Goal: Information Seeking & Learning: Learn about a topic

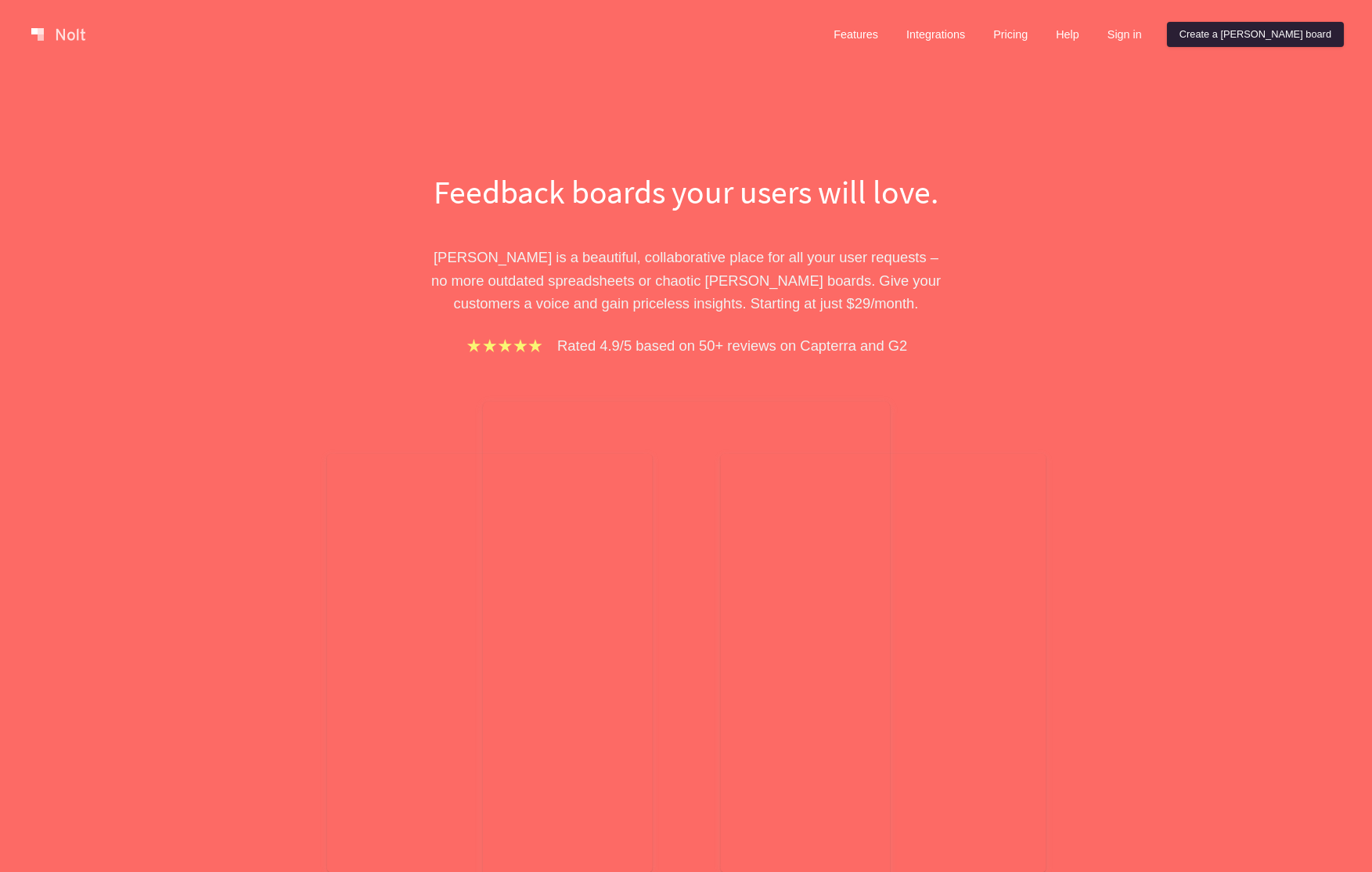
click at [1252, 35] on link "Create a [PERSON_NAME] board" at bounding box center [1255, 35] width 177 height 25
click at [1040, 35] on link "Pricing" at bounding box center [1010, 35] width 59 height 25
drag, startPoint x: 953, startPoint y: 91, endPoint x: 1048, endPoint y: 43, distance: 106.4
click at [953, 91] on div "Feedback boards your users will love. Nolt is a beautiful, collaborative place …" at bounding box center [686, 558] width 1372 height 979
click at [1040, 28] on link "Pricing" at bounding box center [1010, 35] width 59 height 25
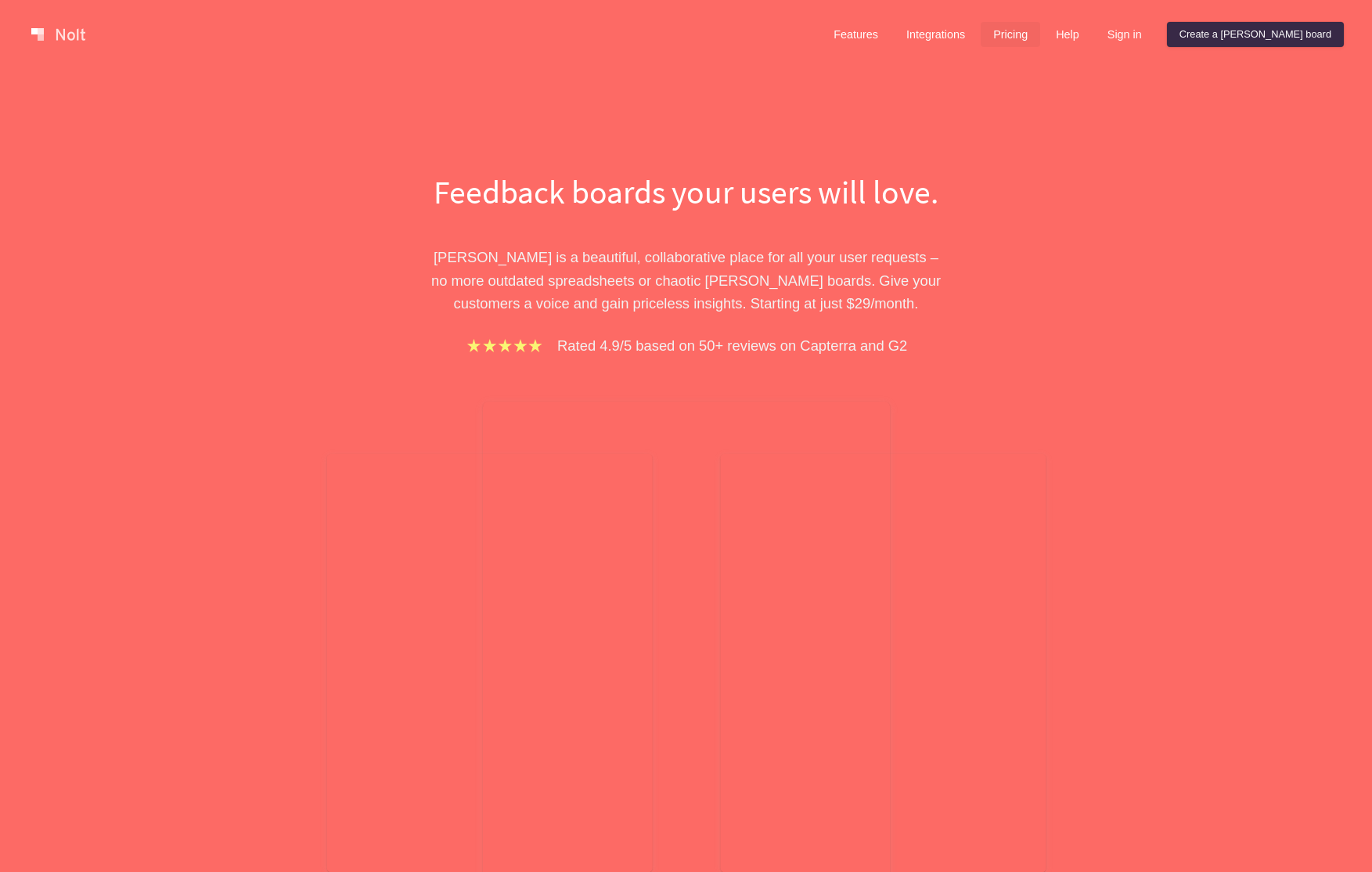
click at [1040, 32] on link "Pricing" at bounding box center [1010, 35] width 59 height 25
click at [1040, 31] on link "Pricing" at bounding box center [1010, 35] width 59 height 25
click at [65, 31] on link at bounding box center [59, 35] width 66 height 25
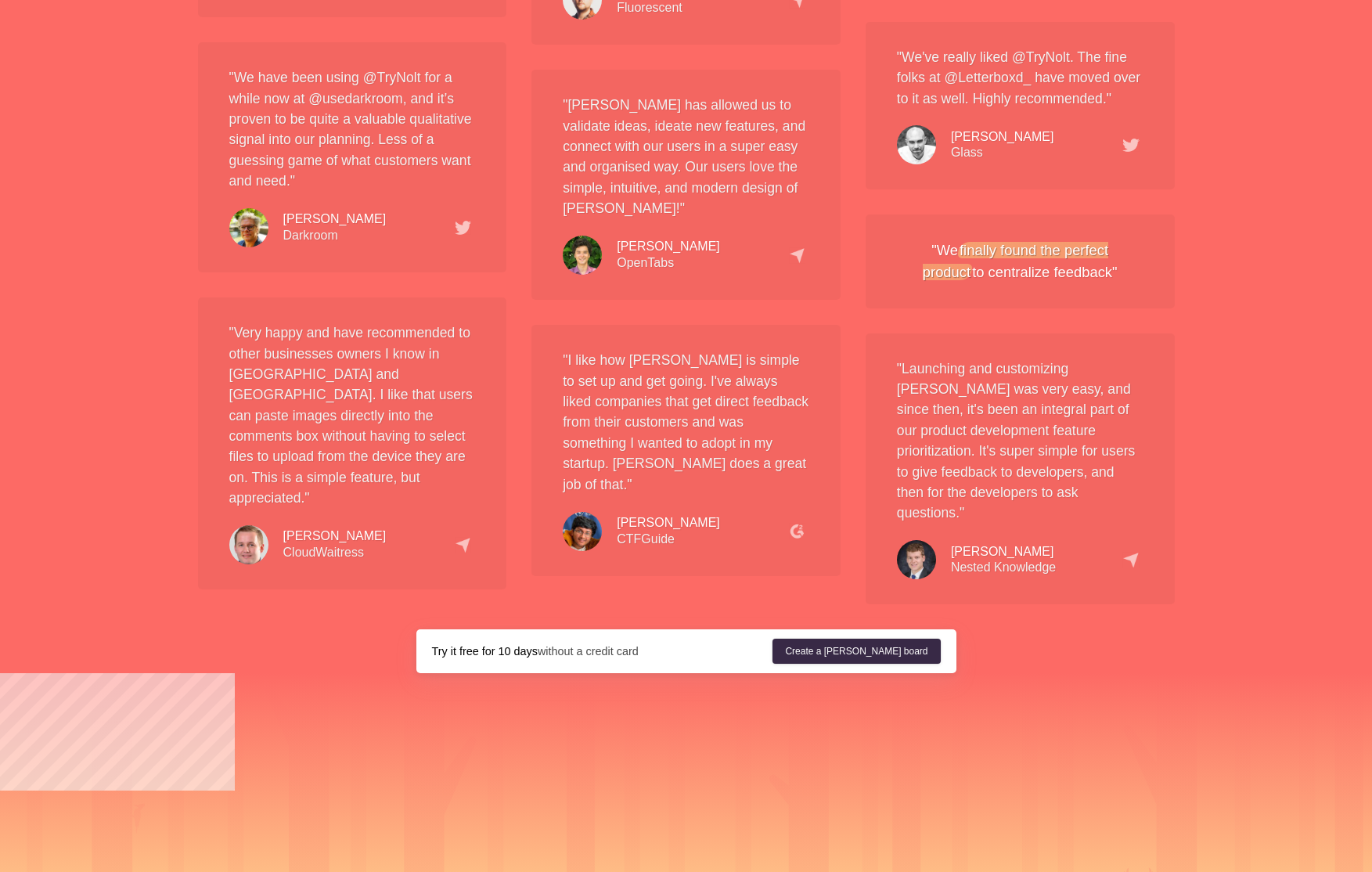
scroll to position [2922, 0]
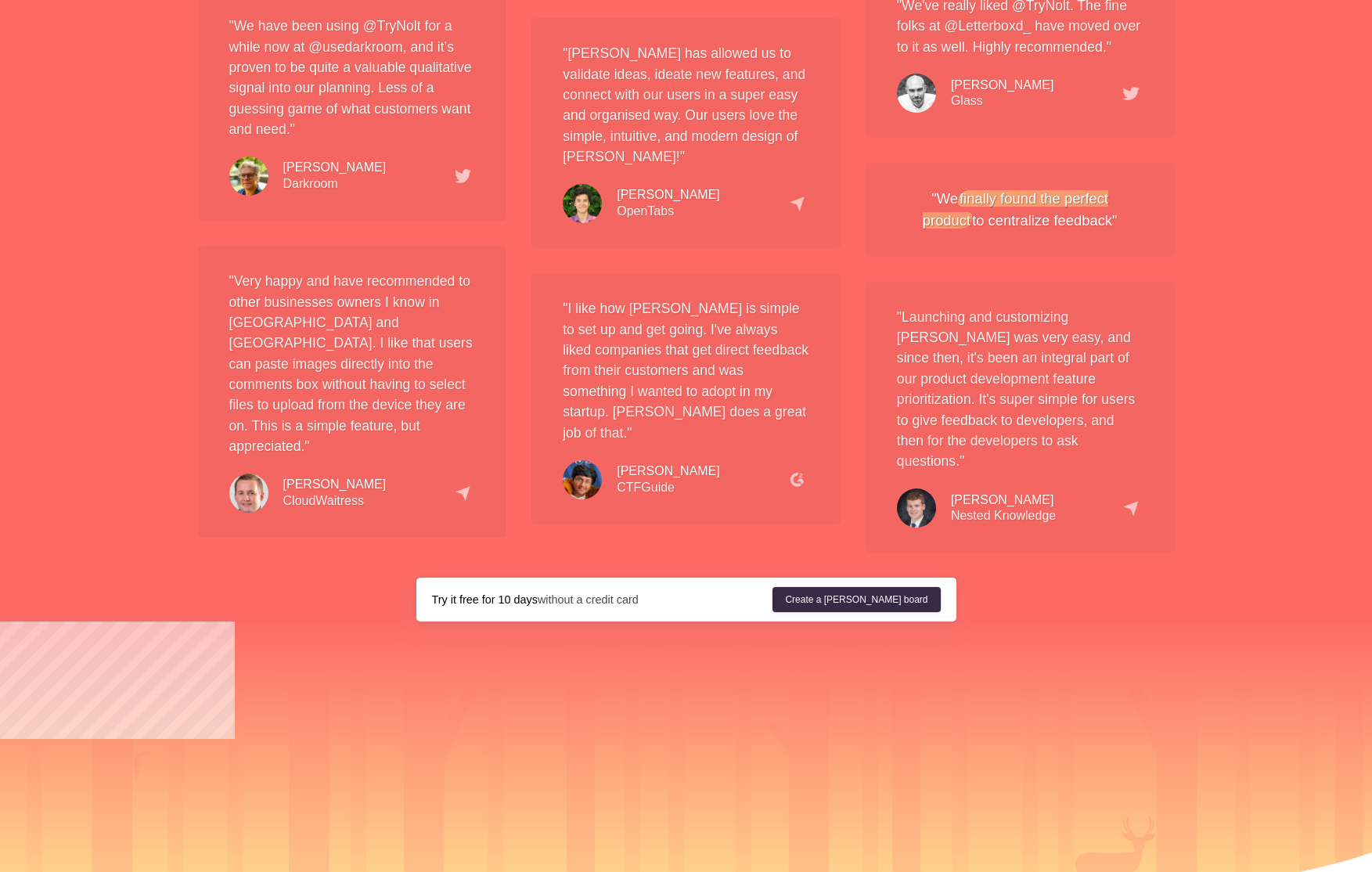
click at [1196, 622] on div at bounding box center [686, 787] width 1372 height 331
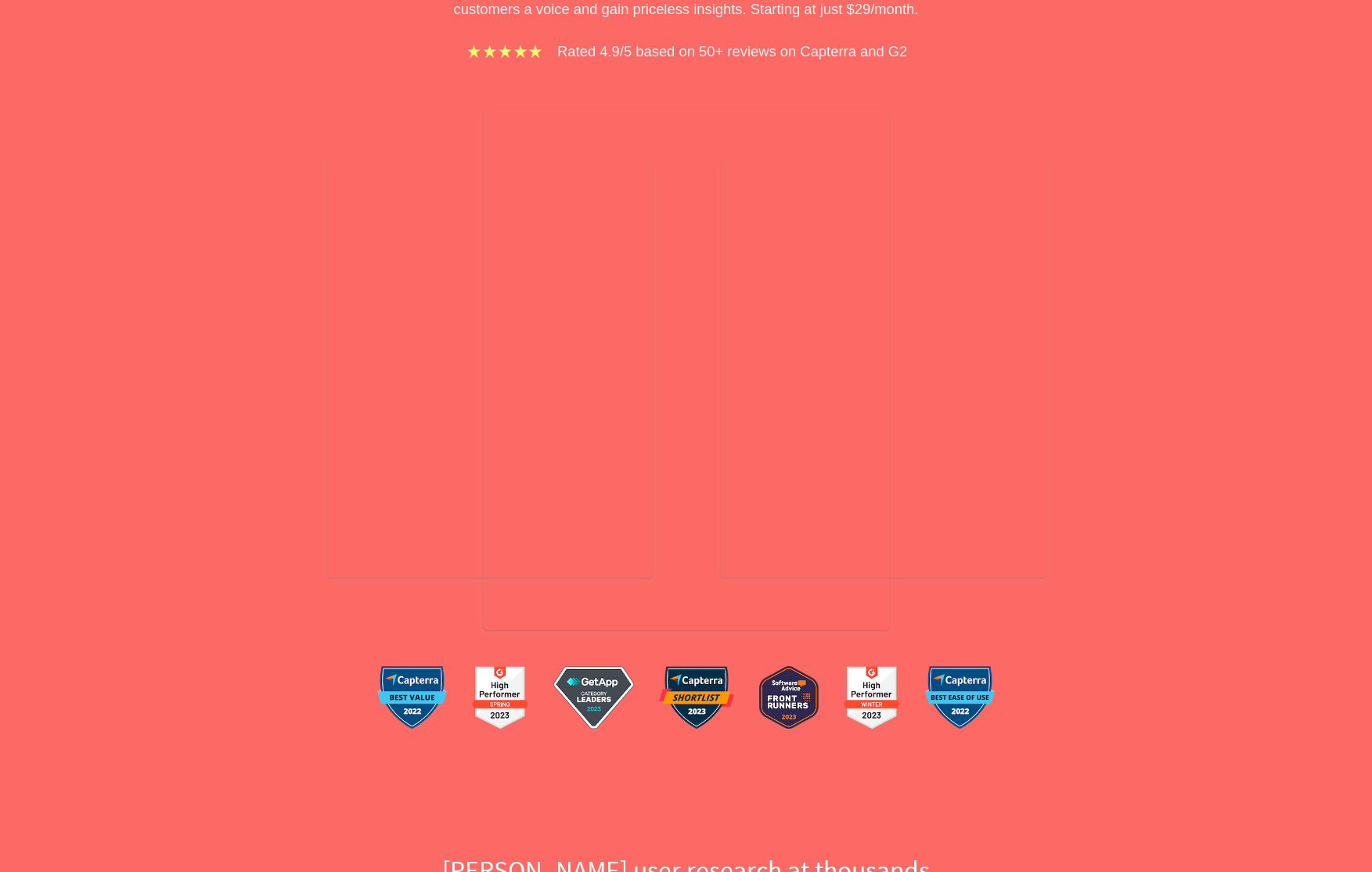
scroll to position [0, 0]
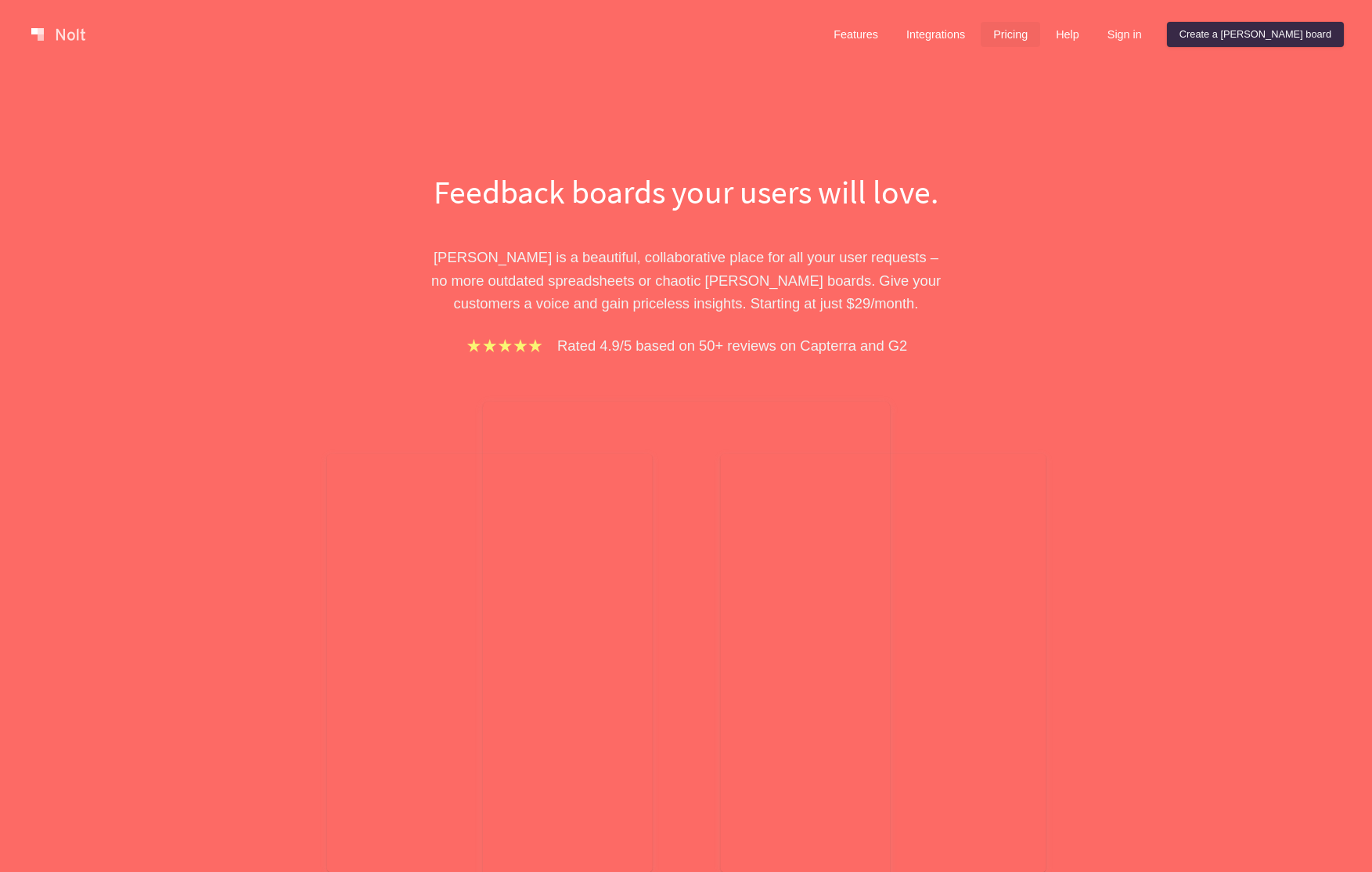
click at [1040, 33] on link "Pricing" at bounding box center [1010, 35] width 59 height 25
click at [1040, 36] on link "Pricing" at bounding box center [1010, 35] width 59 height 25
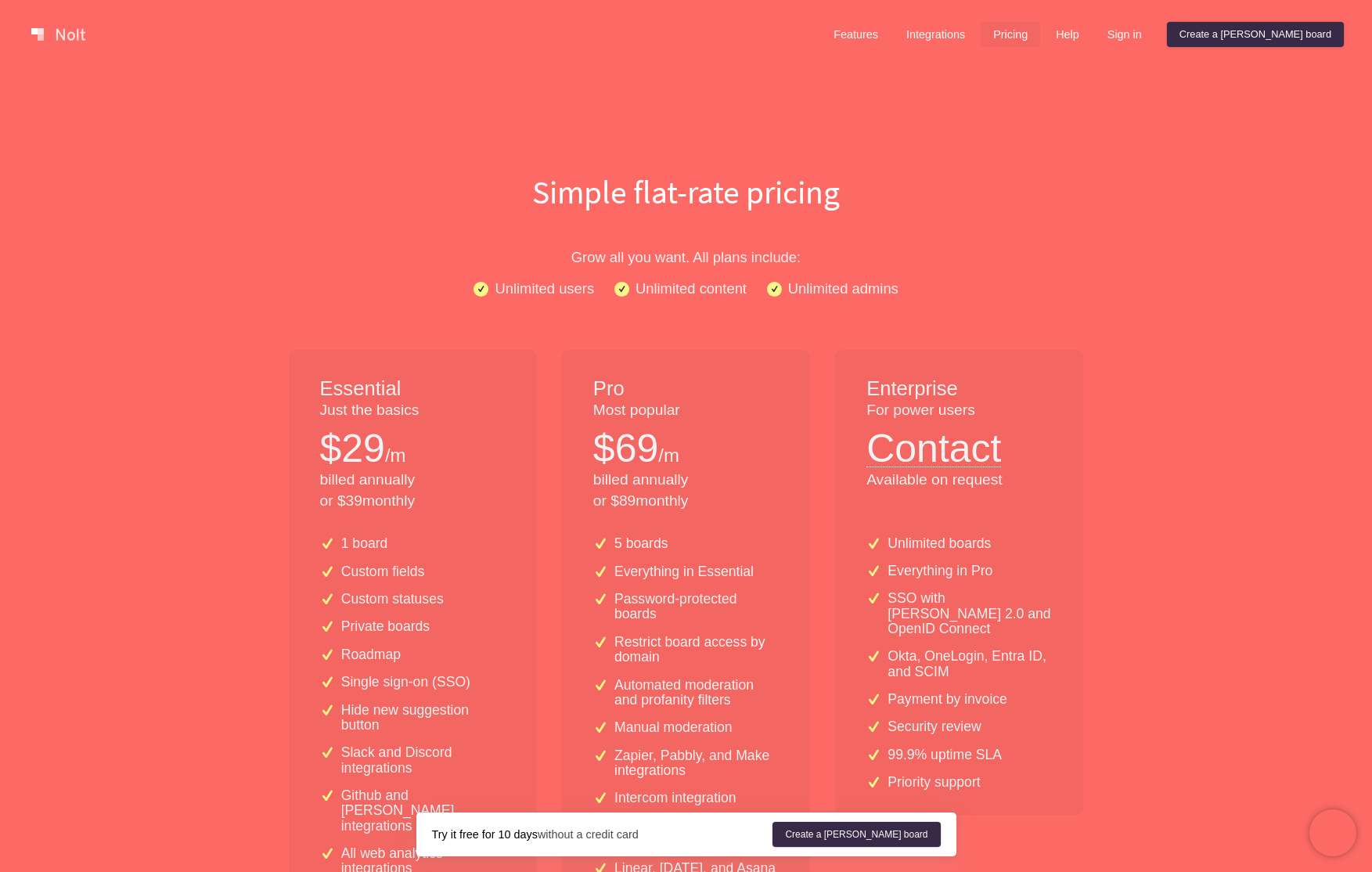
drag, startPoint x: 427, startPoint y: 504, endPoint x: 318, endPoint y: 388, distance: 159.2
click at [318, 388] on div "Essential Just the basics $ 29 /m billed annually or $ 39 monthly" at bounding box center [413, 437] width 248 height 174
click at [360, 254] on p "Grow all you want. All plans include:" at bounding box center [686, 257] width 1001 height 23
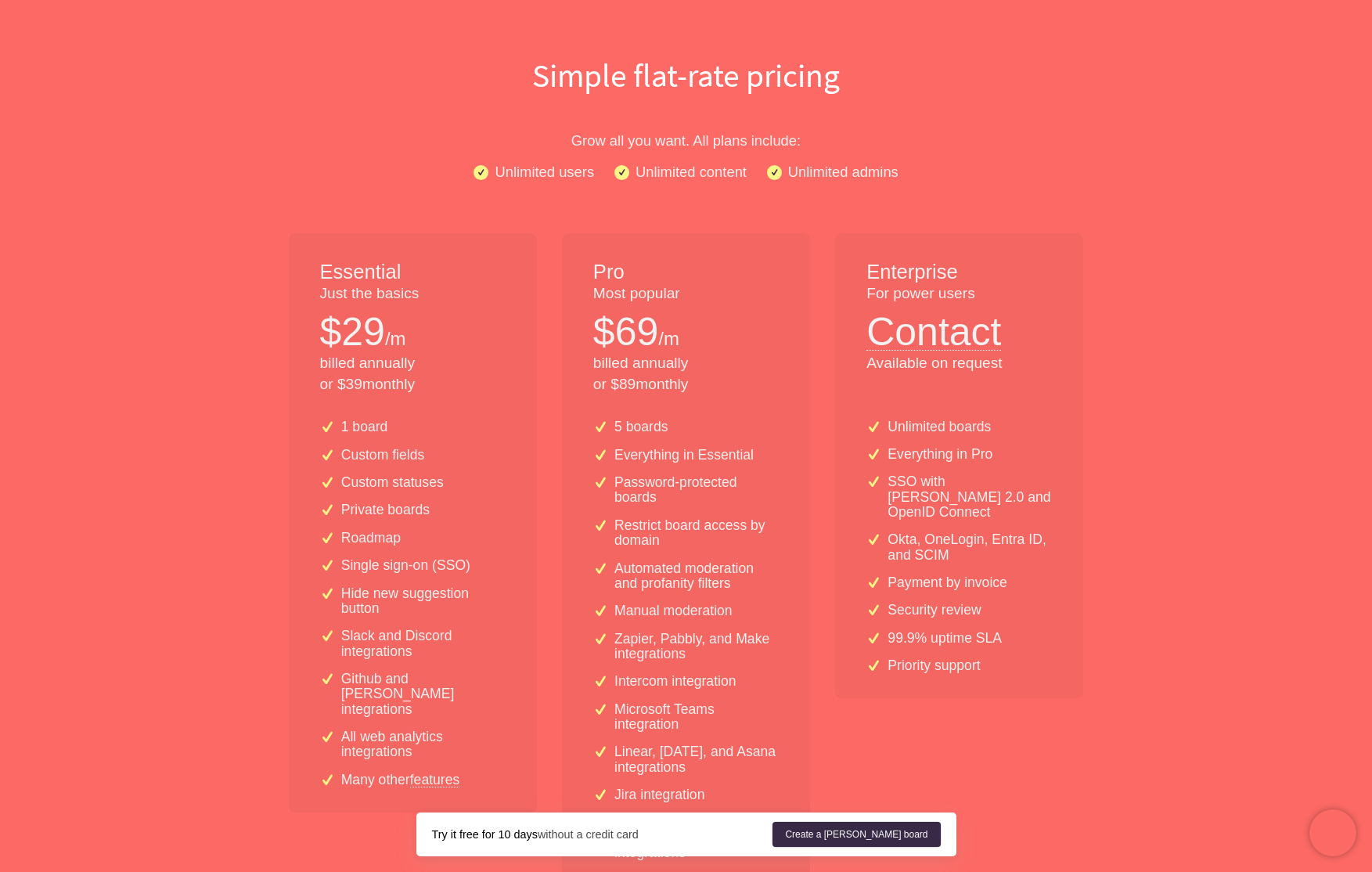
scroll to position [81, 0]
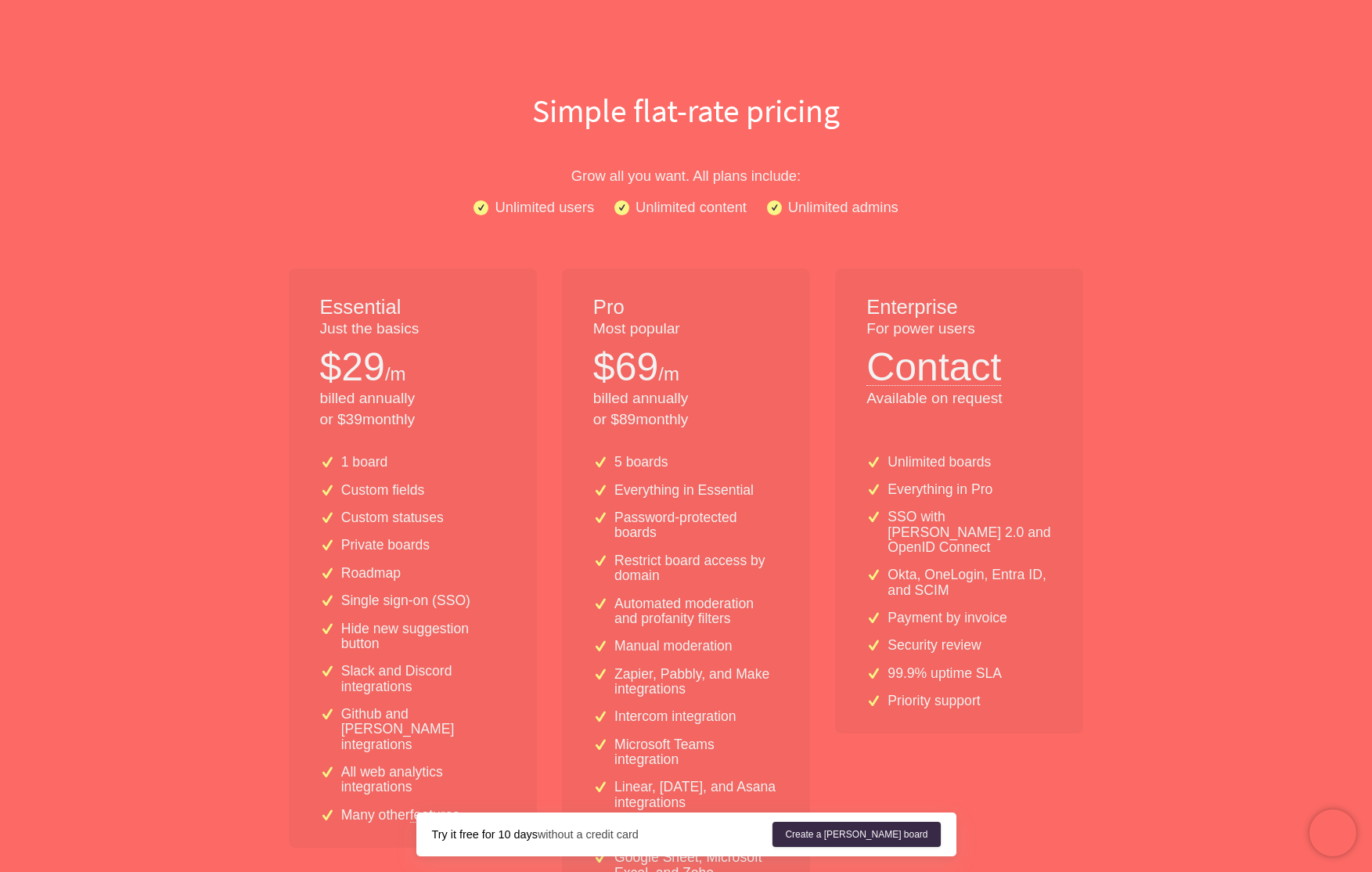
drag, startPoint x: 593, startPoint y: 304, endPoint x: 767, endPoint y: 416, distance: 206.9
click at [767, 416] on div "Pro Most popular $ 69 /m billed annually or $ 89 monthly" at bounding box center [686, 355] width 248 height 174
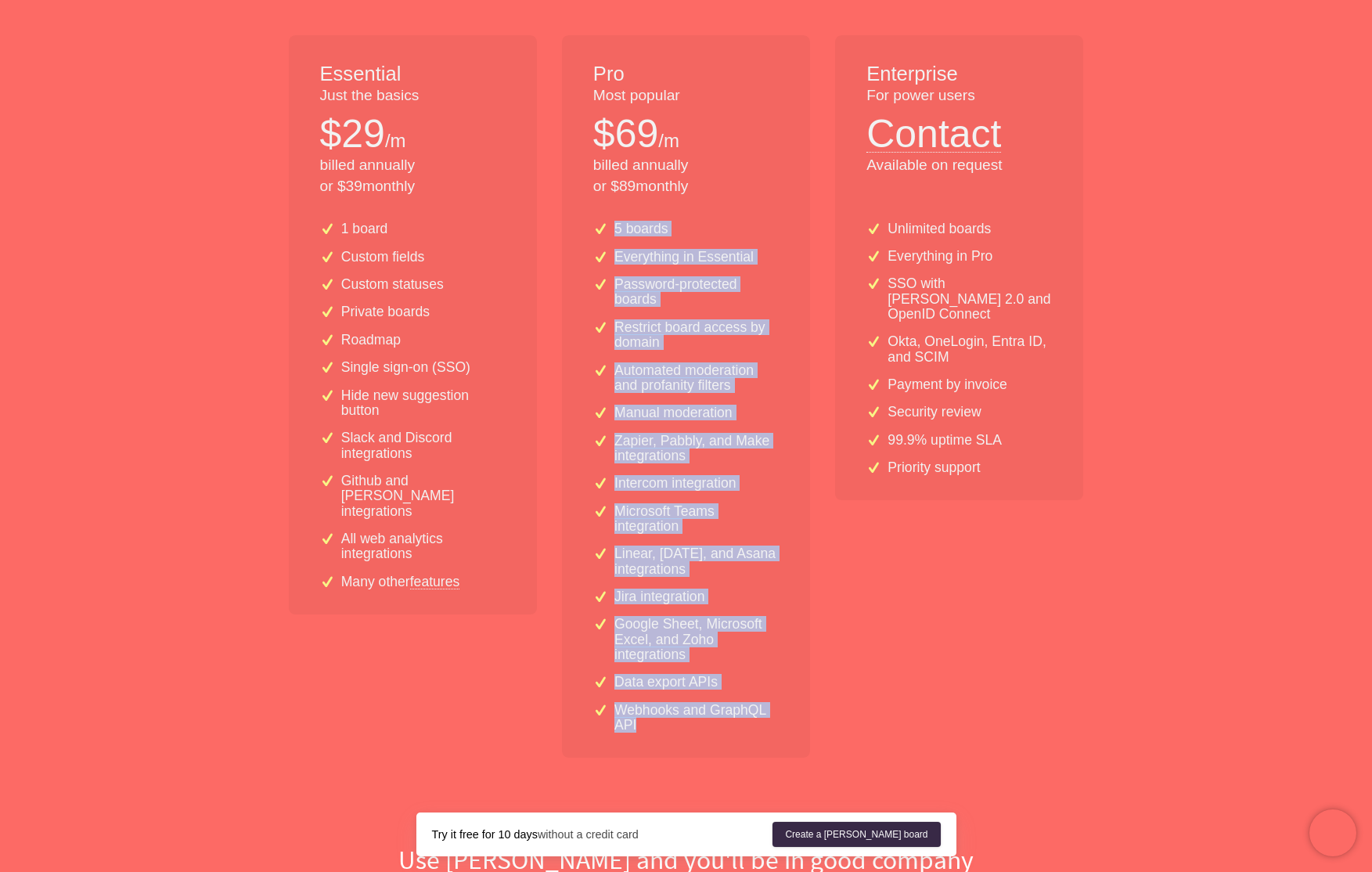
drag, startPoint x: 649, startPoint y: 718, endPoint x: 615, endPoint y: 224, distance: 495.2
click at [615, 224] on div "5 boards Everything in Essential Password-protected boards Restrict board acces…" at bounding box center [686, 483] width 248 height 549
click at [746, 225] on div "5 boards" at bounding box center [686, 229] width 186 height 15
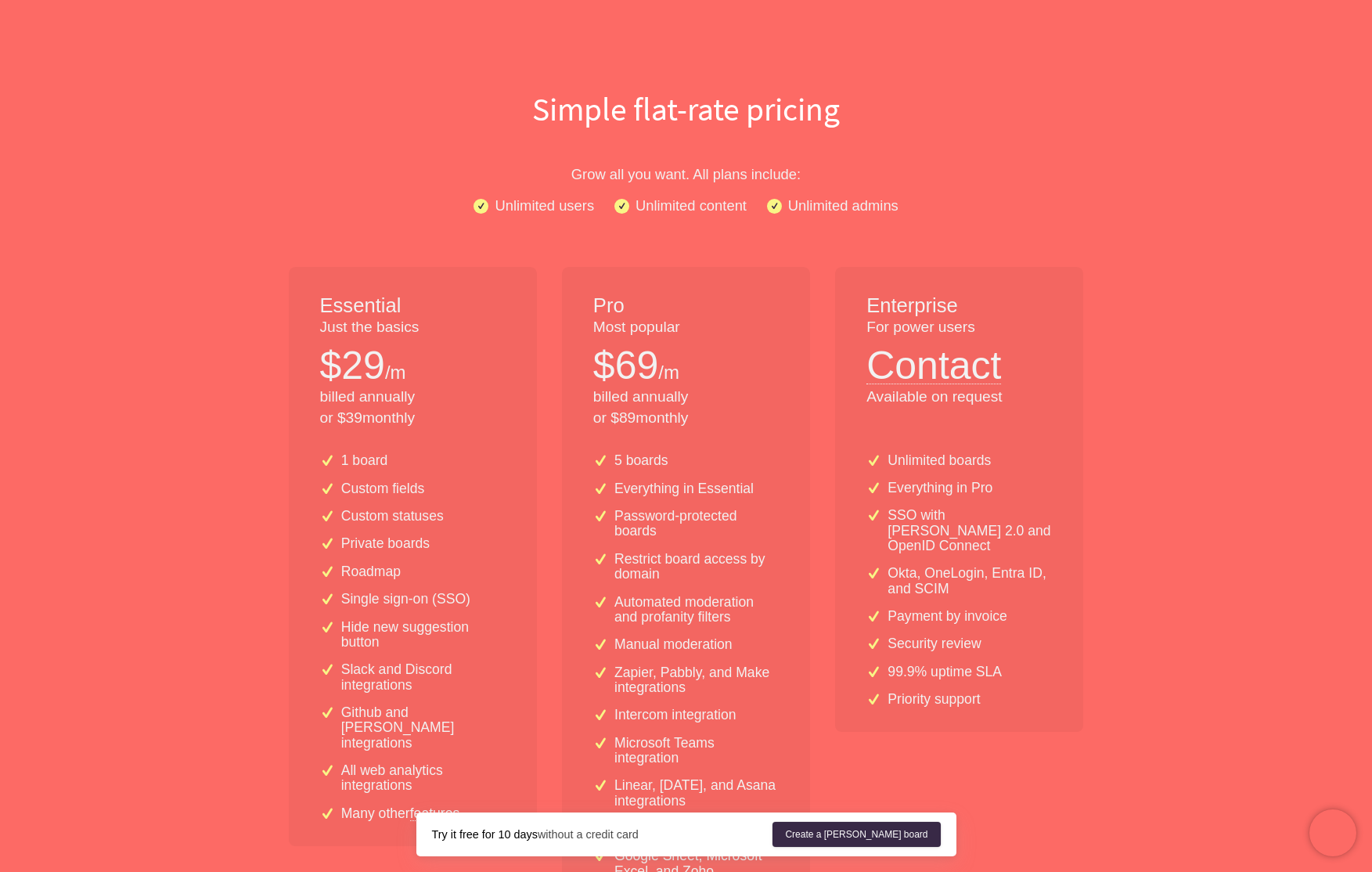
scroll to position [233, 0]
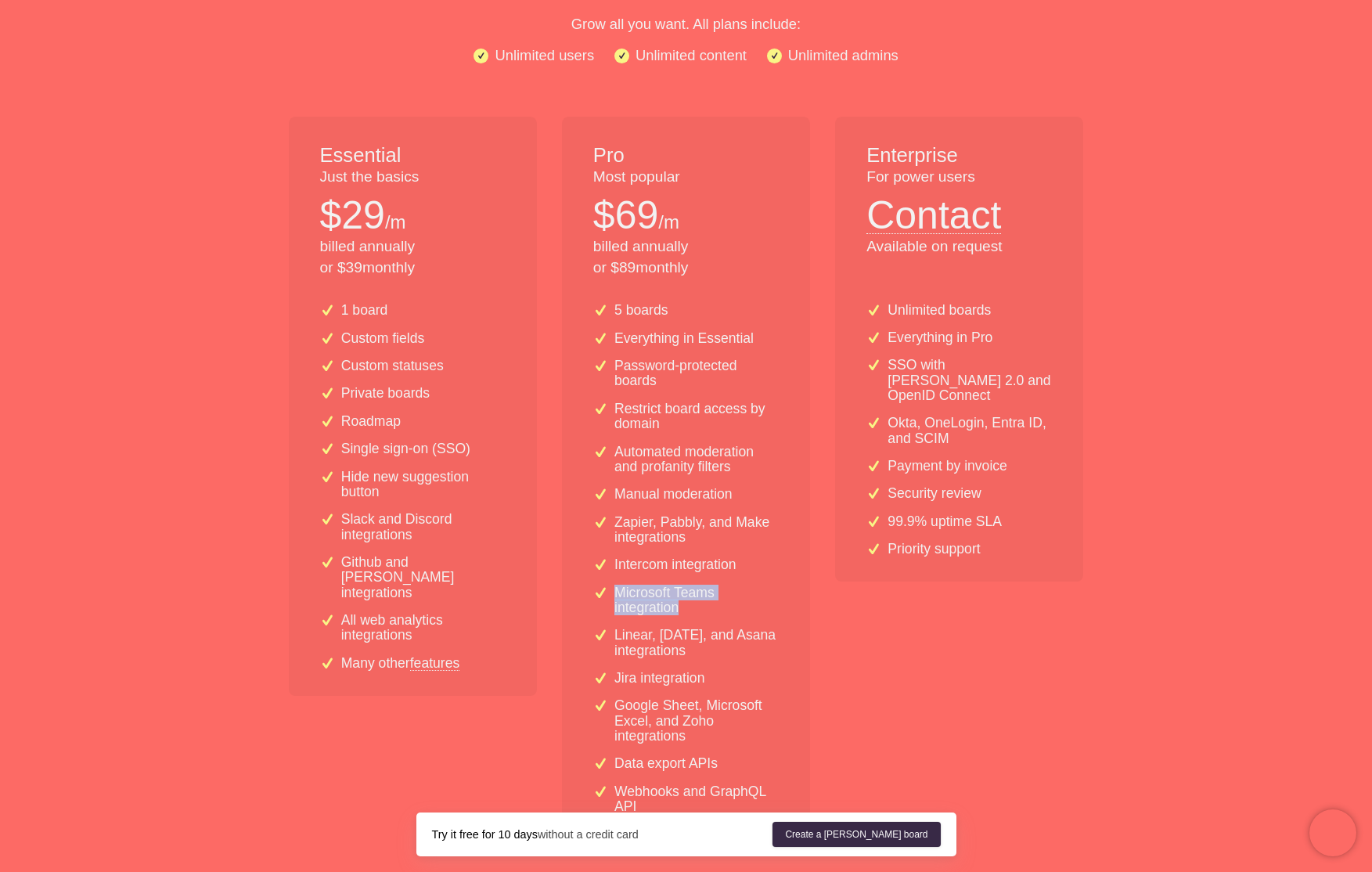
drag, startPoint x: 694, startPoint y: 611, endPoint x: 634, endPoint y: 611, distance: 60.0
click at [553, 579] on div "Essential Just the basics $ 29 /m billed annually or $ 39 monthly 1 board Custo…" at bounding box center [686, 484] width 820 height 733
drag, startPoint x: 695, startPoint y: 652, endPoint x: 620, endPoint y: 634, distance: 77.1
click at [577, 636] on div "5 boards Everything in Essential Password-protected boards Restrict board acces…" at bounding box center [686, 564] width 248 height 549
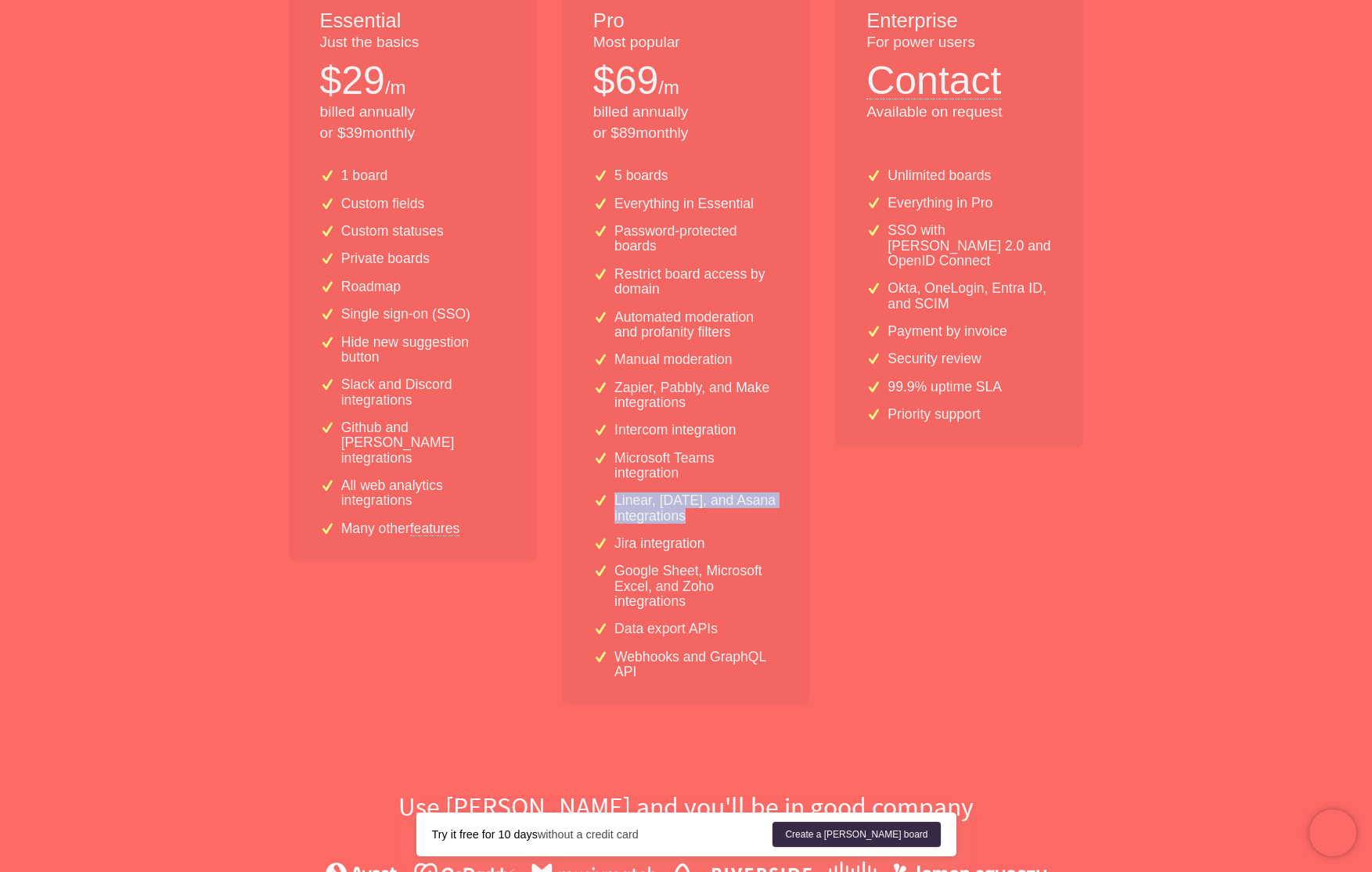
scroll to position [469, 0]
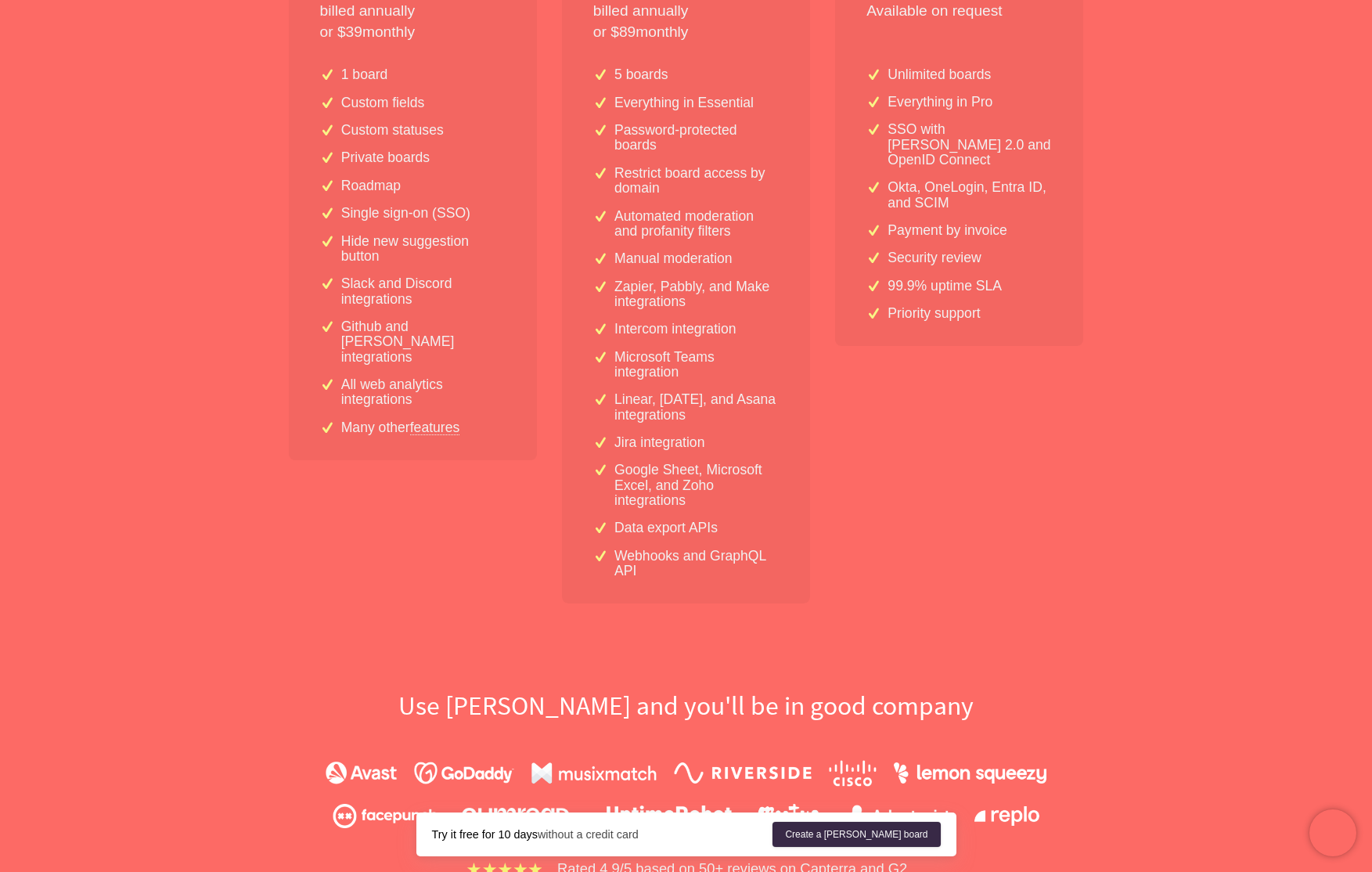
click at [676, 435] on p "Jira integration" at bounding box center [659, 443] width 90 height 15
click at [691, 473] on p "Google Sheet, Microsoft Excel, and Zoho integrations" at bounding box center [696, 485] width 165 height 46
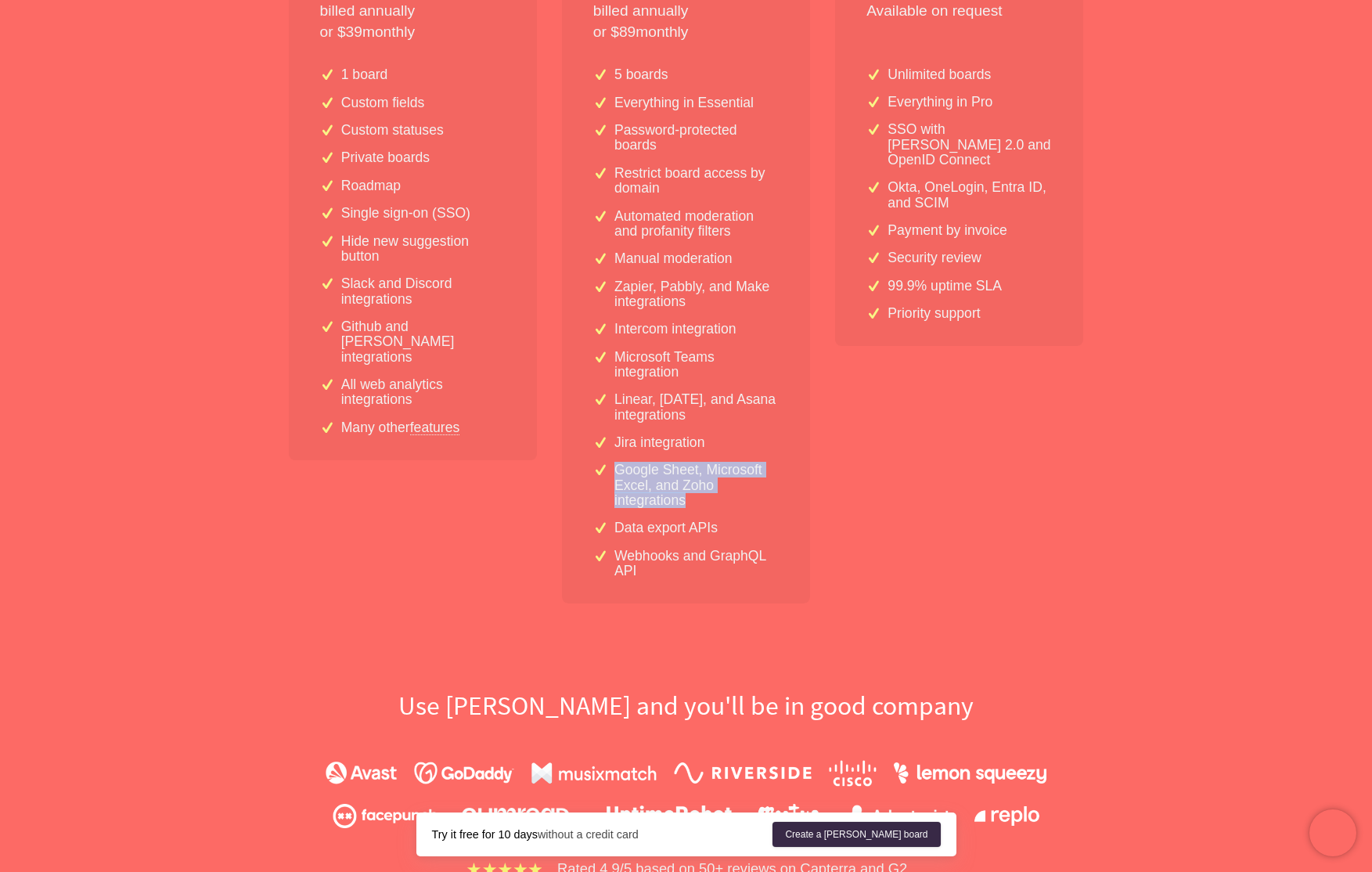
click at [691, 473] on p "Google Sheet, Microsoft Excel, and Zoho integrations" at bounding box center [696, 485] width 165 height 46
click at [674, 533] on p "Data export APIs" at bounding box center [666, 528] width 103 height 15
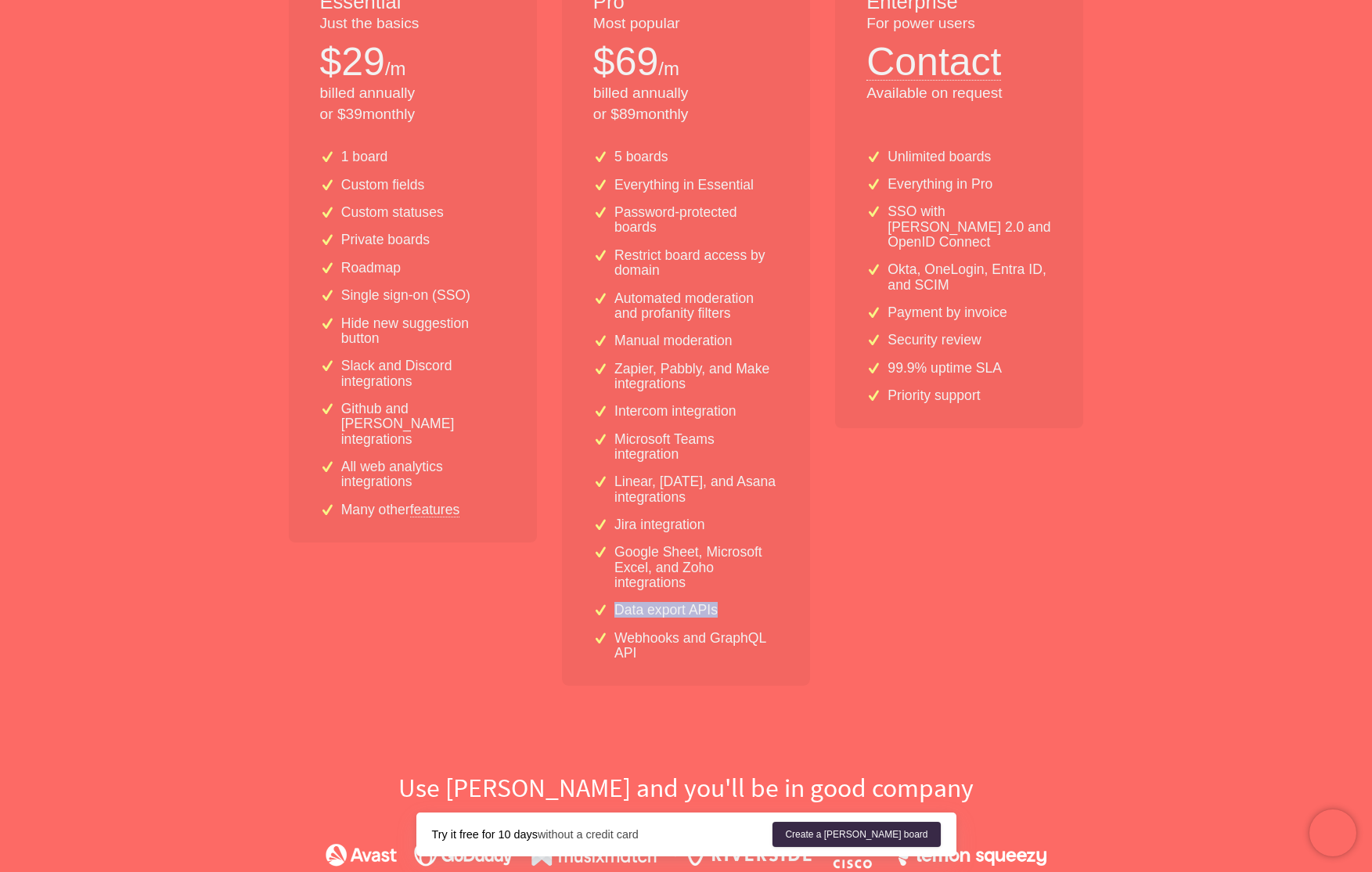
scroll to position [377, 0]
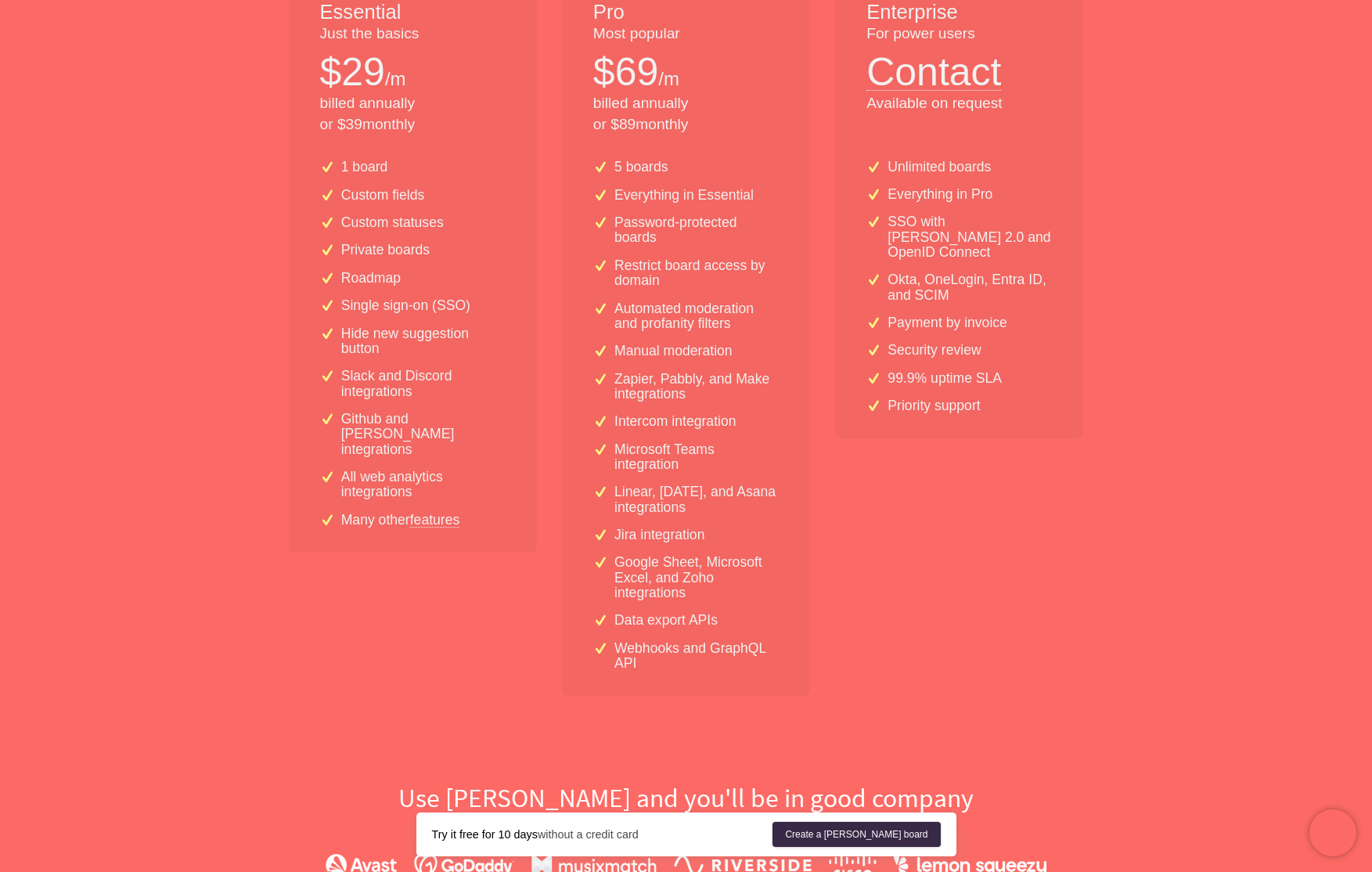
click at [351, 279] on p "Roadmap" at bounding box center [371, 278] width 59 height 15
click at [371, 340] on p "Hide new suggestion button" at bounding box center [423, 342] width 165 height 31
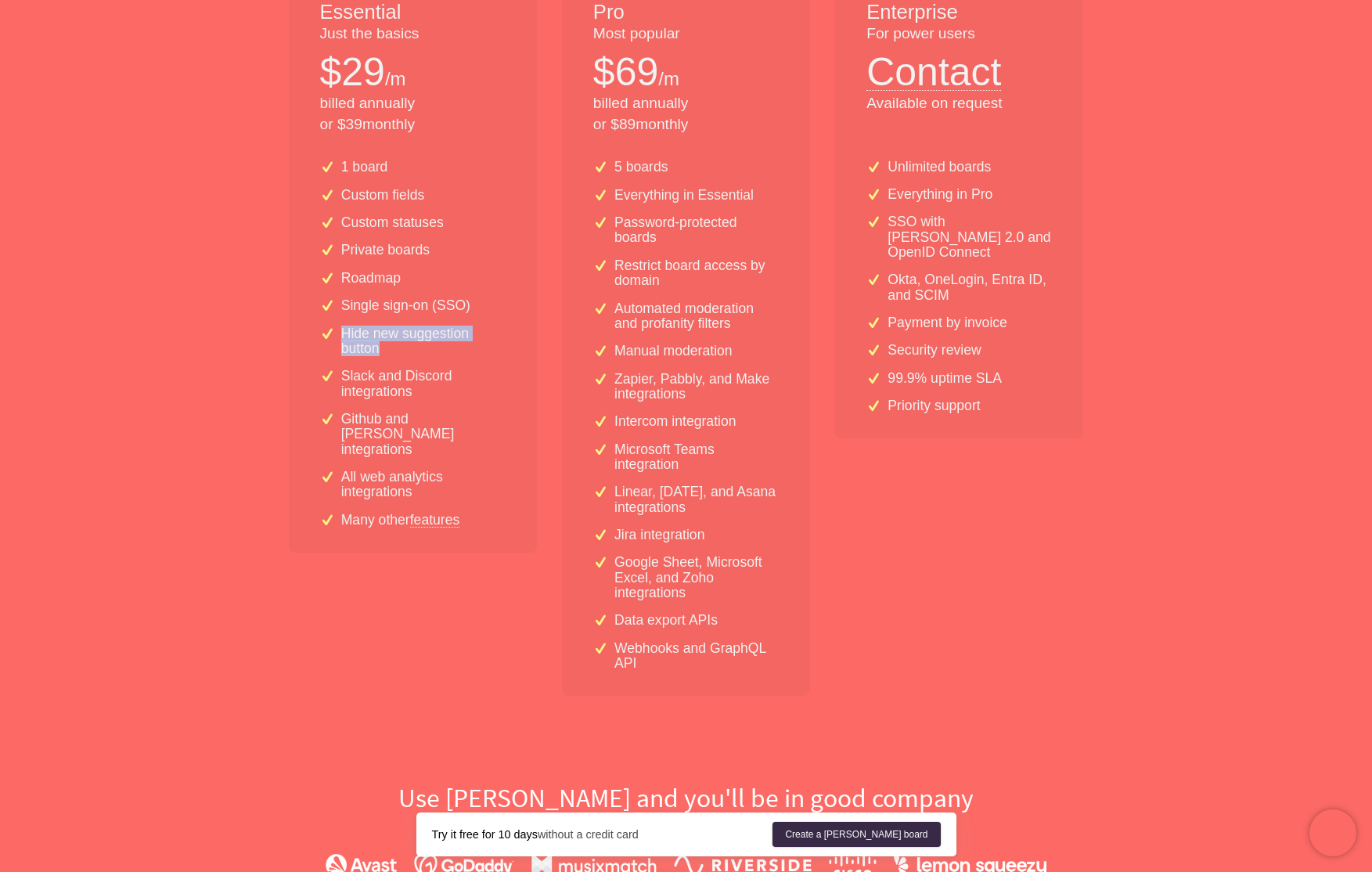
click at [371, 340] on p "Hide new suggestion button" at bounding box center [423, 342] width 165 height 31
click at [464, 359] on div "1 board Custom fields Custom statuses Private boards Roadmap Single sign-on (SS…" at bounding box center [413, 350] width 248 height 405
click at [444, 512] on link "features" at bounding box center [435, 519] width 50 height 14
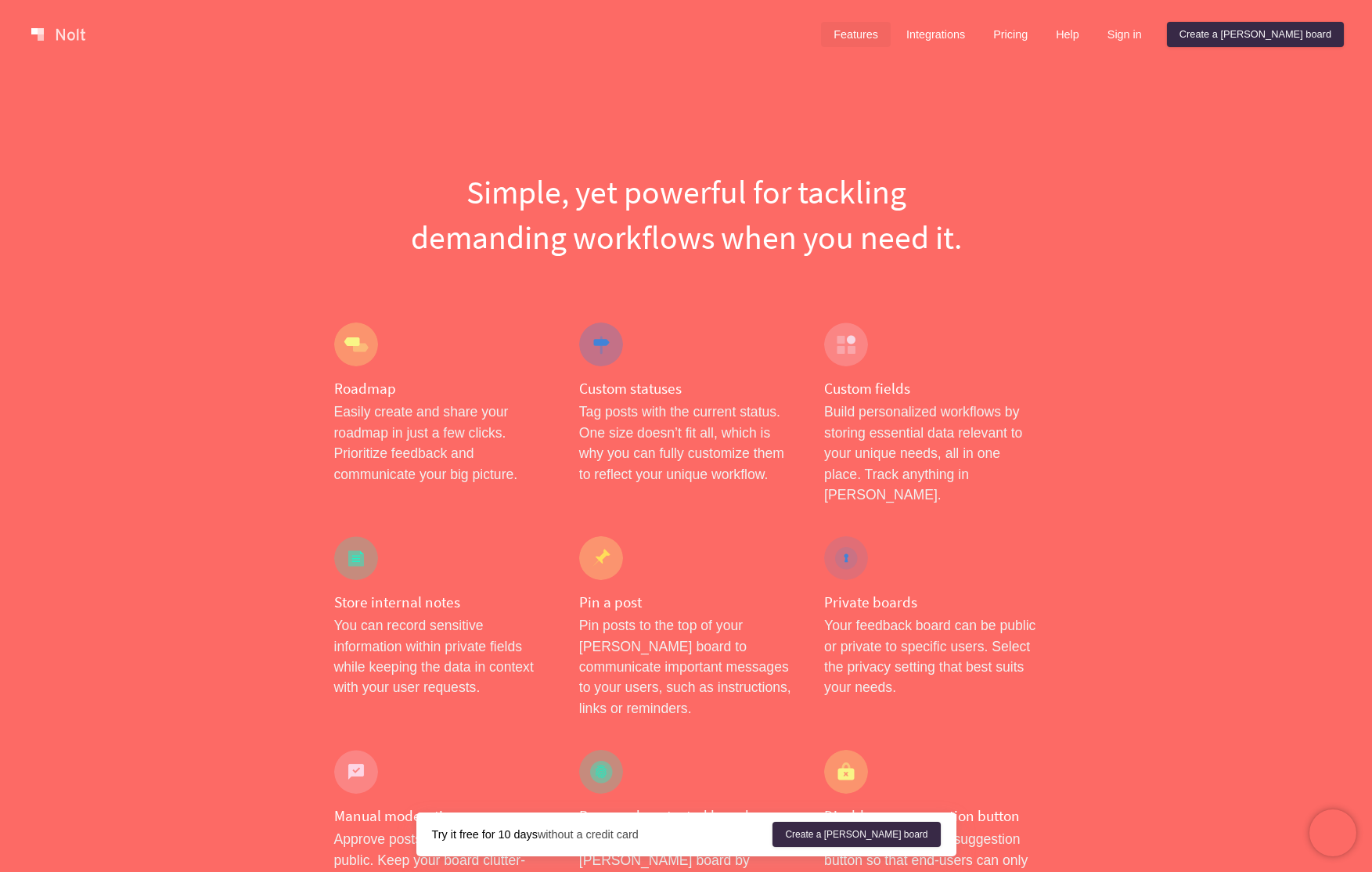
scroll to position [1154, 0]
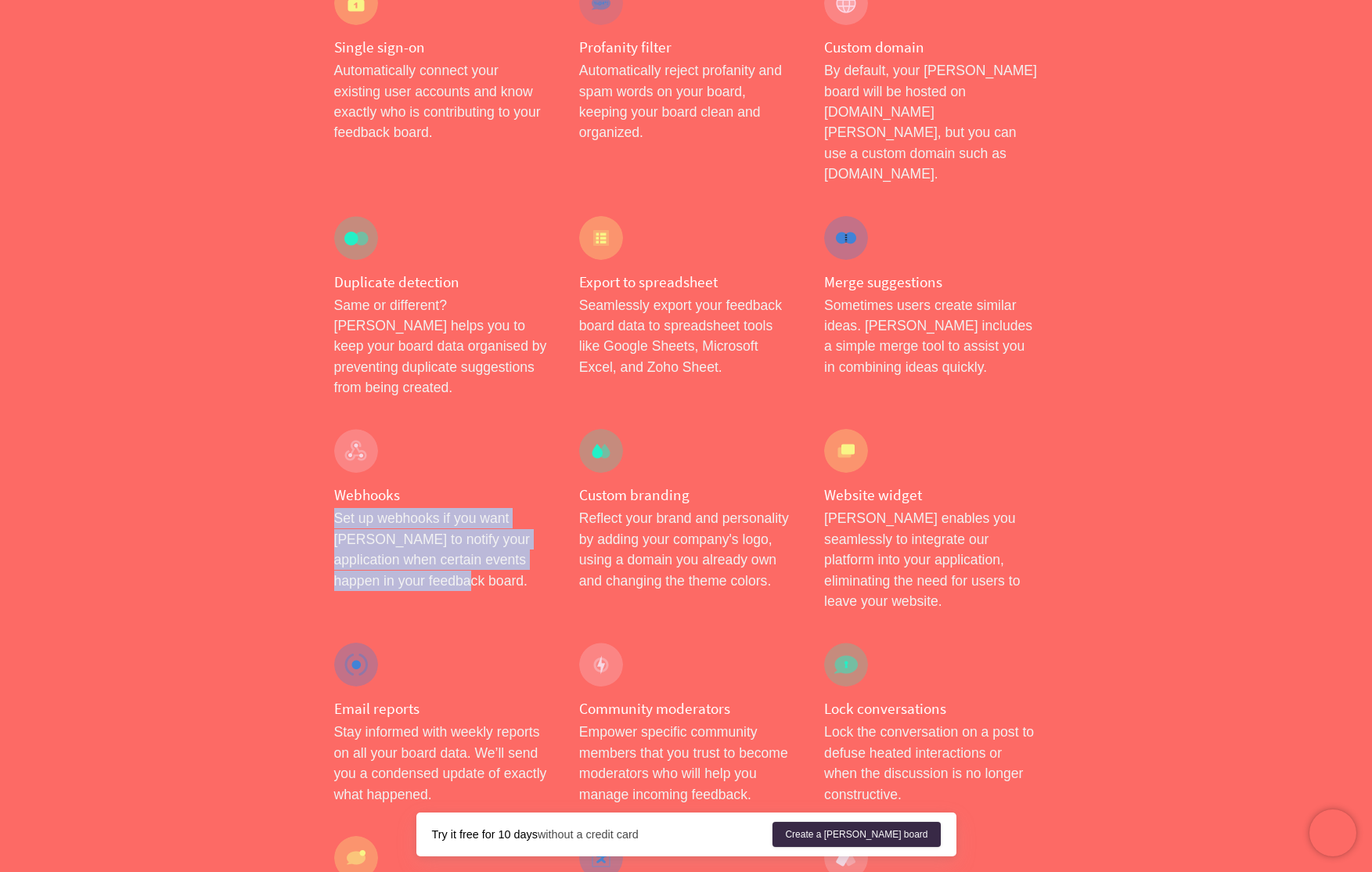
drag, startPoint x: 436, startPoint y: 477, endPoint x: 326, endPoint y: 412, distance: 127.8
click at [326, 413] on div "Webhooks Set up webhooks if you want [PERSON_NAME] to notify your application w…" at bounding box center [441, 520] width 245 height 214
click at [452, 508] on p "Set up webhooks if you want [PERSON_NAME] to notify your application when certa…" at bounding box center [441, 550] width 214 height 83
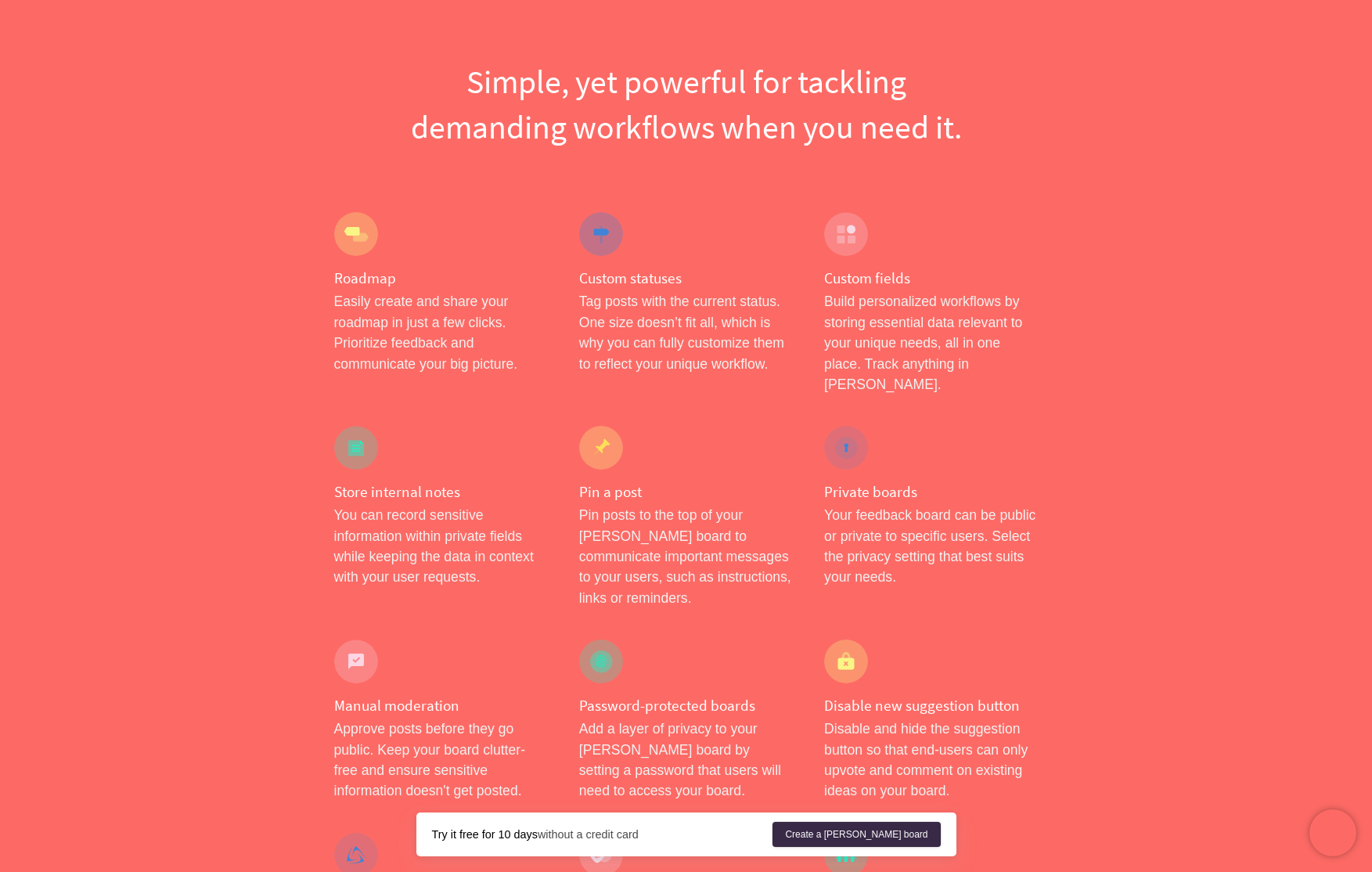
scroll to position [0, 0]
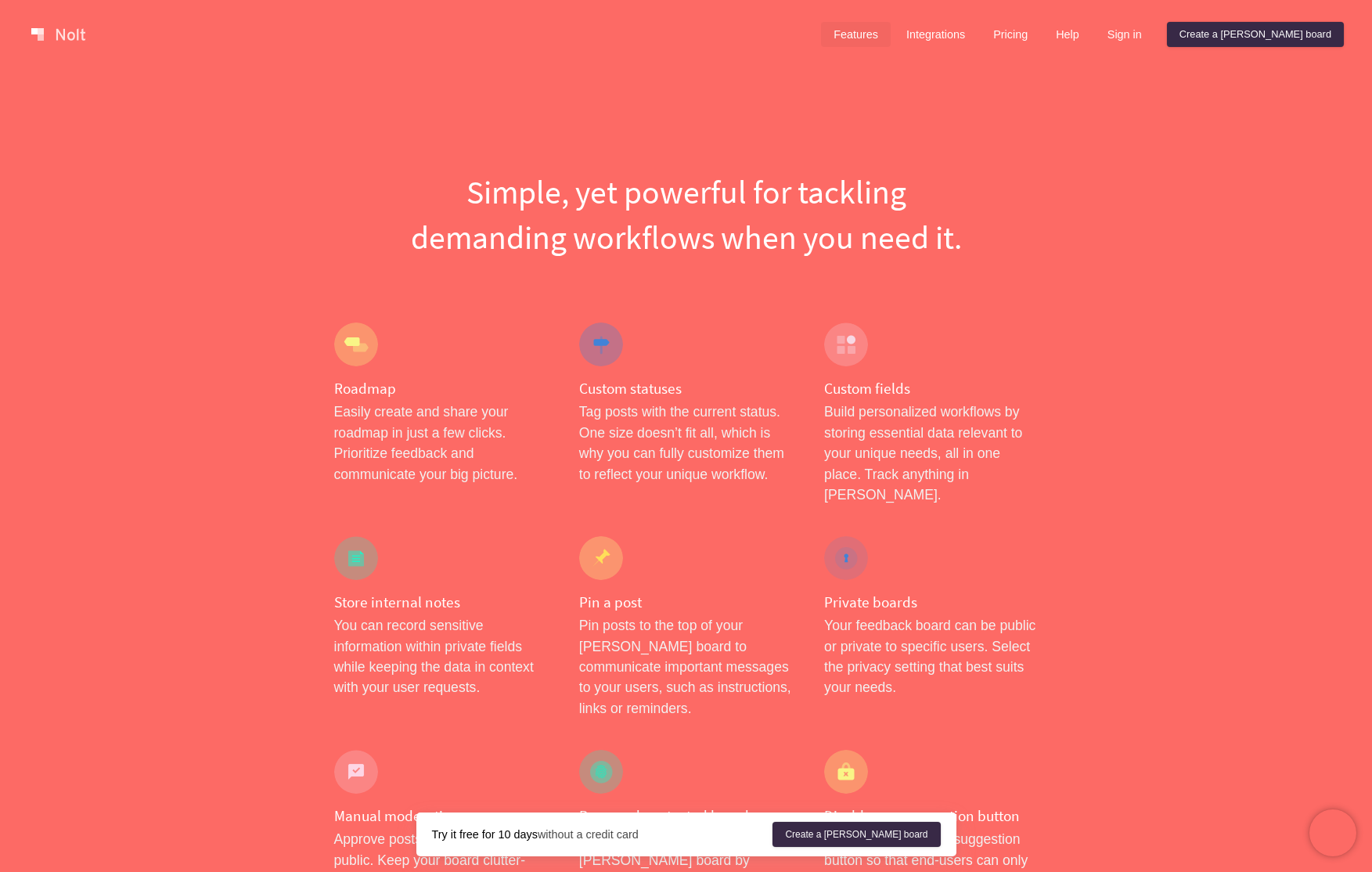
click at [878, 401] on div "Custom fields Build personalized workflows by storing essential data relevant t…" at bounding box center [930, 414] width 245 height 214
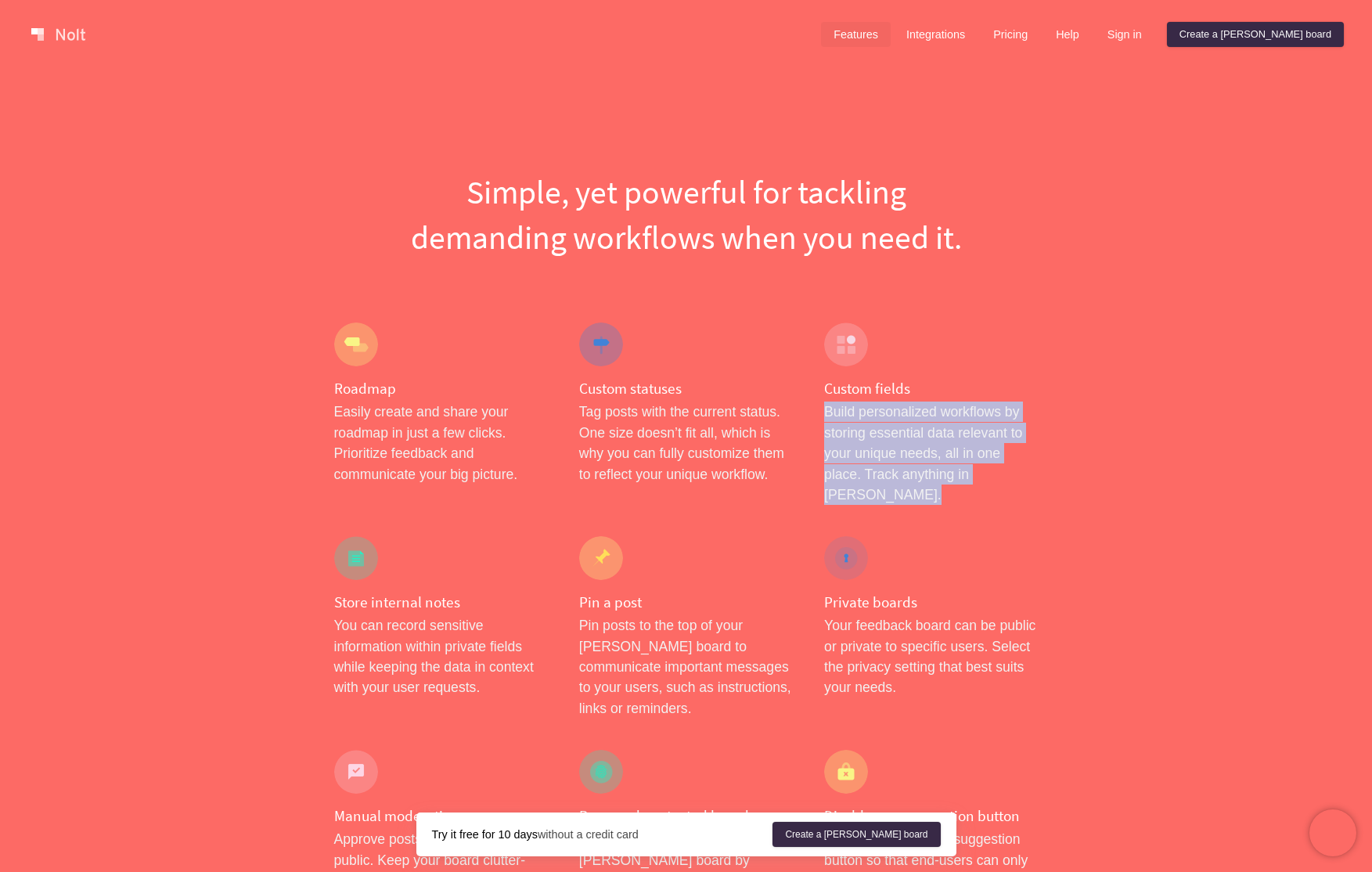
click at [878, 401] on div "Custom fields Build personalized workflows by storing essential data relevant t…" at bounding box center [930, 414] width 245 height 214
click at [1017, 435] on p "Build personalized workflows by storing essential data relevant to your unique …" at bounding box center [931, 453] width 214 height 103
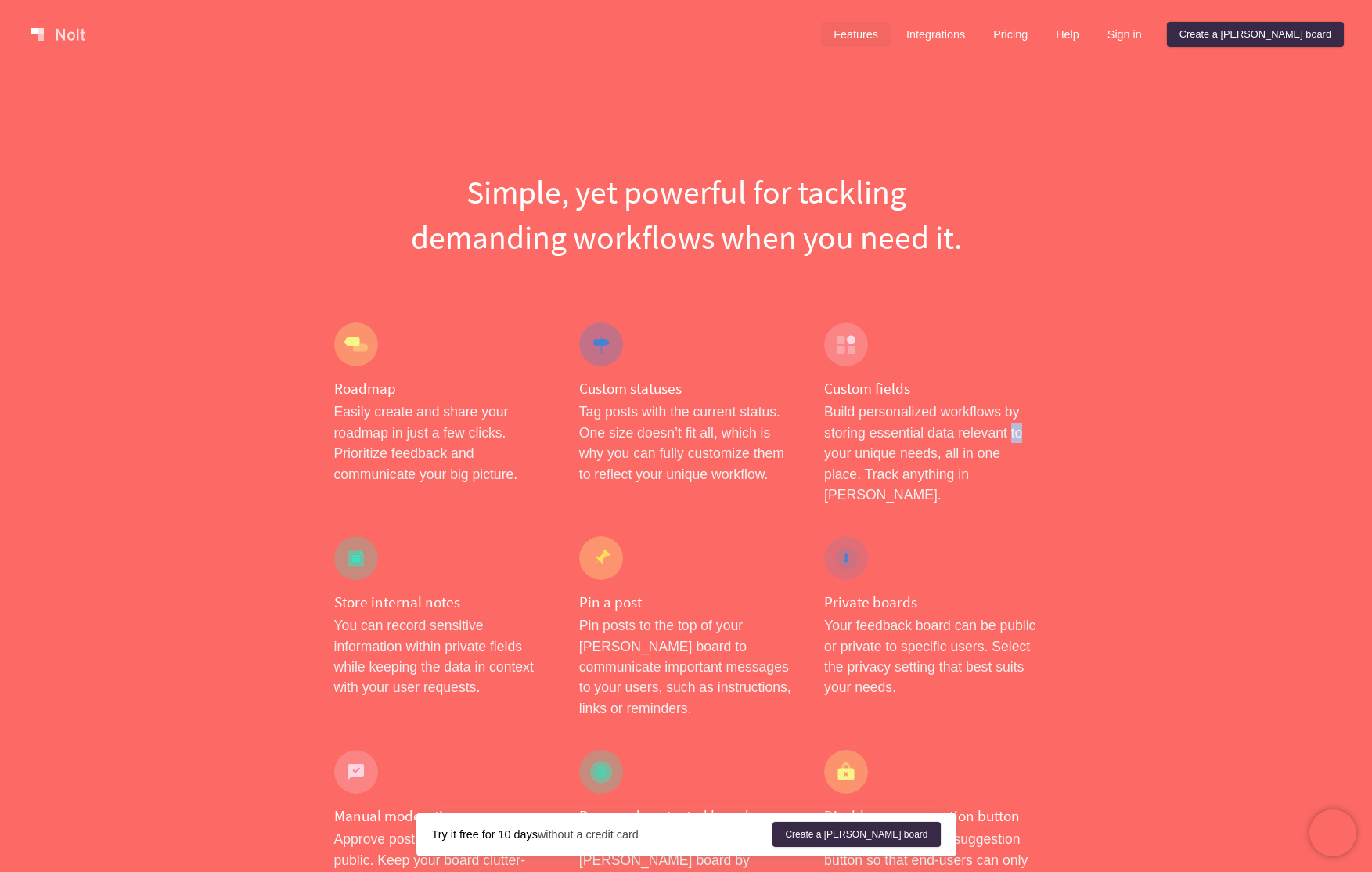
click at [1017, 435] on p "Build personalized workflows by storing essential data relevant to your unique …" at bounding box center [931, 453] width 214 height 103
click at [978, 34] on link "Integrations" at bounding box center [935, 35] width 84 height 25
click at [706, 563] on div "Pin a post Pin posts to the top of your [PERSON_NAME] board to communicate impo…" at bounding box center [685, 628] width 245 height 214
click at [978, 39] on link "Integrations" at bounding box center [935, 35] width 84 height 25
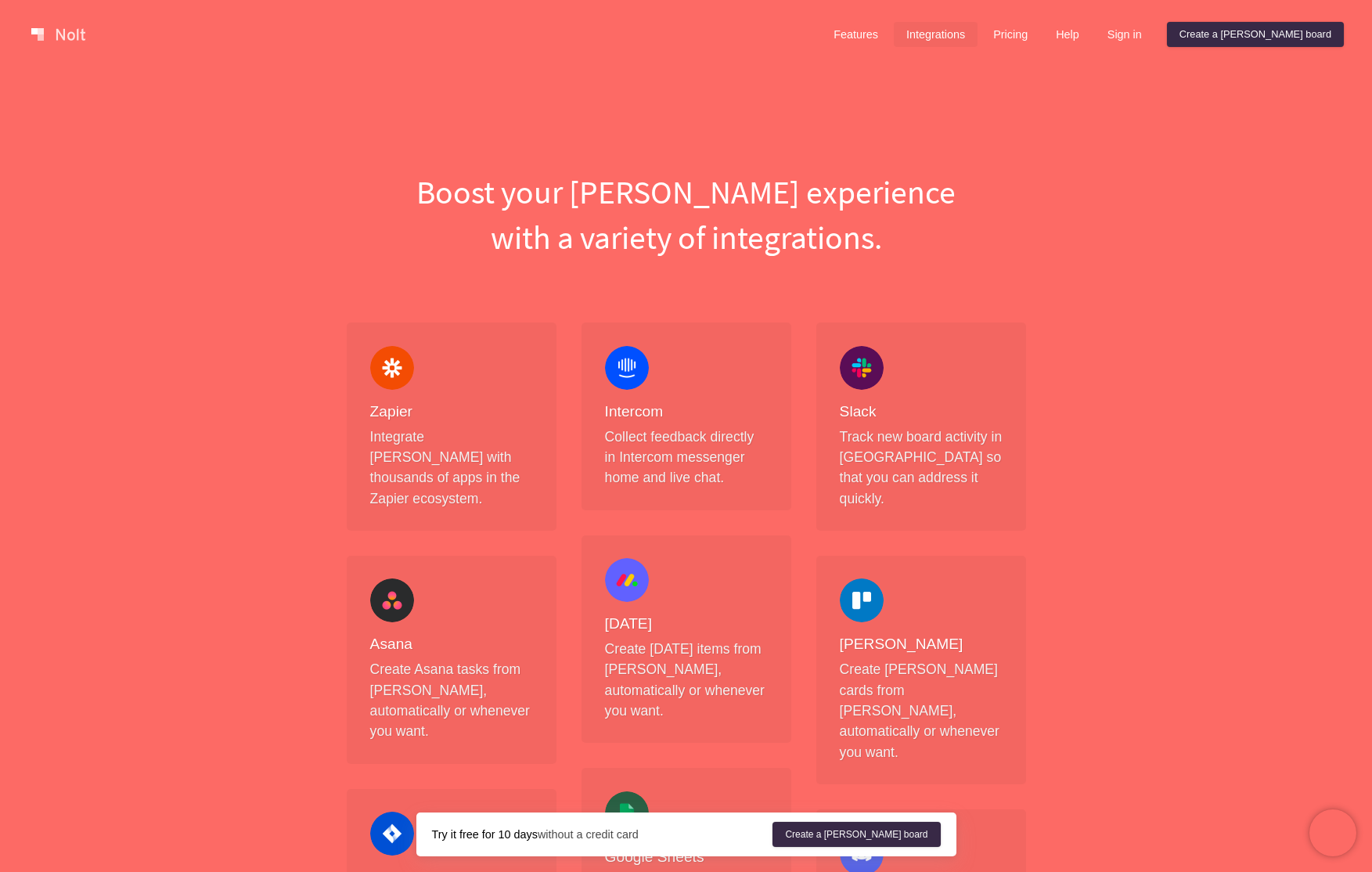
click at [362, 449] on div "Zapier Integrate [PERSON_NAME] with thousands of apps in the Zapier ecosystem." at bounding box center [451, 426] width 209 height 208
click at [1040, 32] on link "Pricing" at bounding box center [1010, 35] width 59 height 25
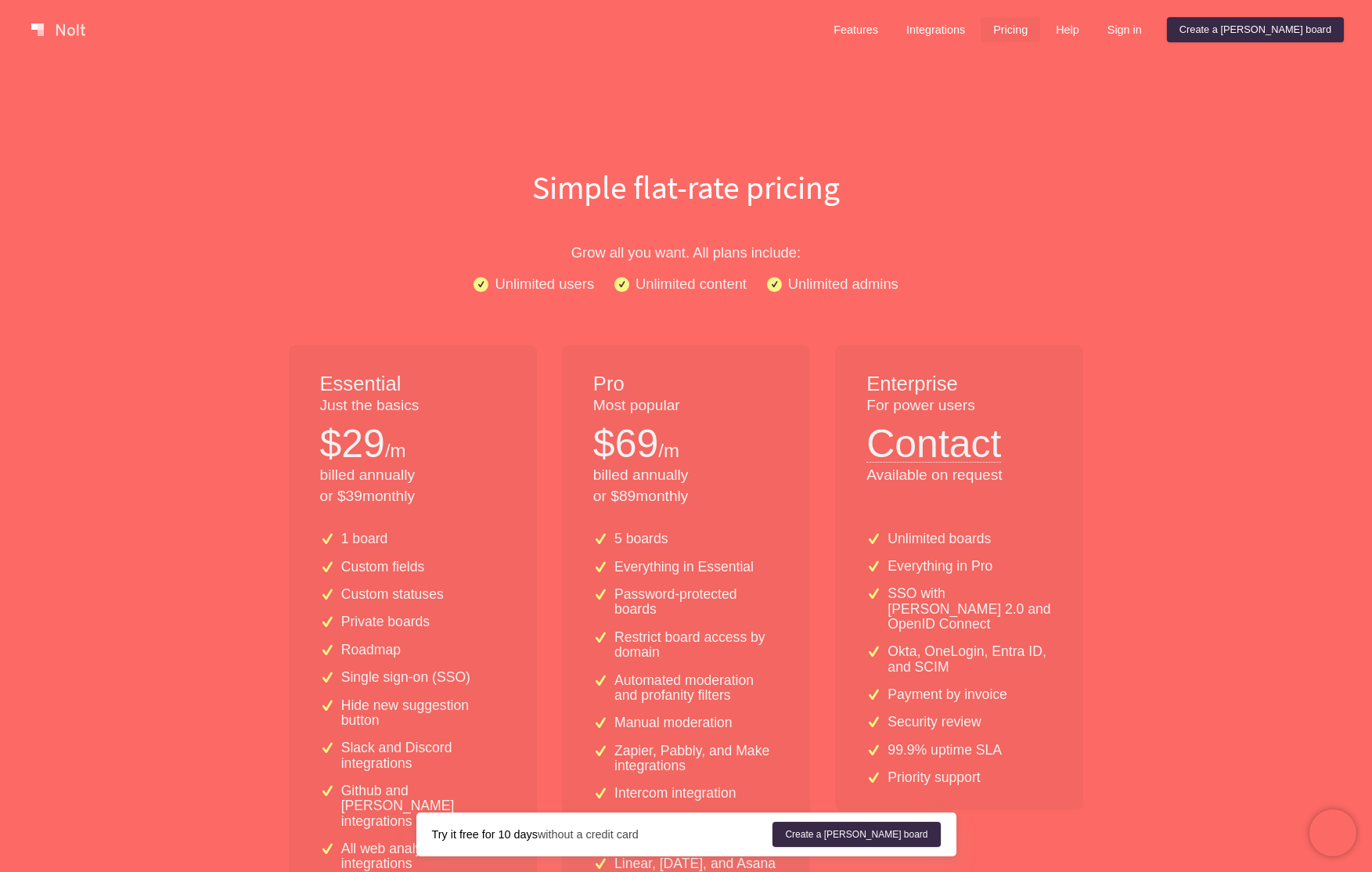
scroll to position [99, 0]
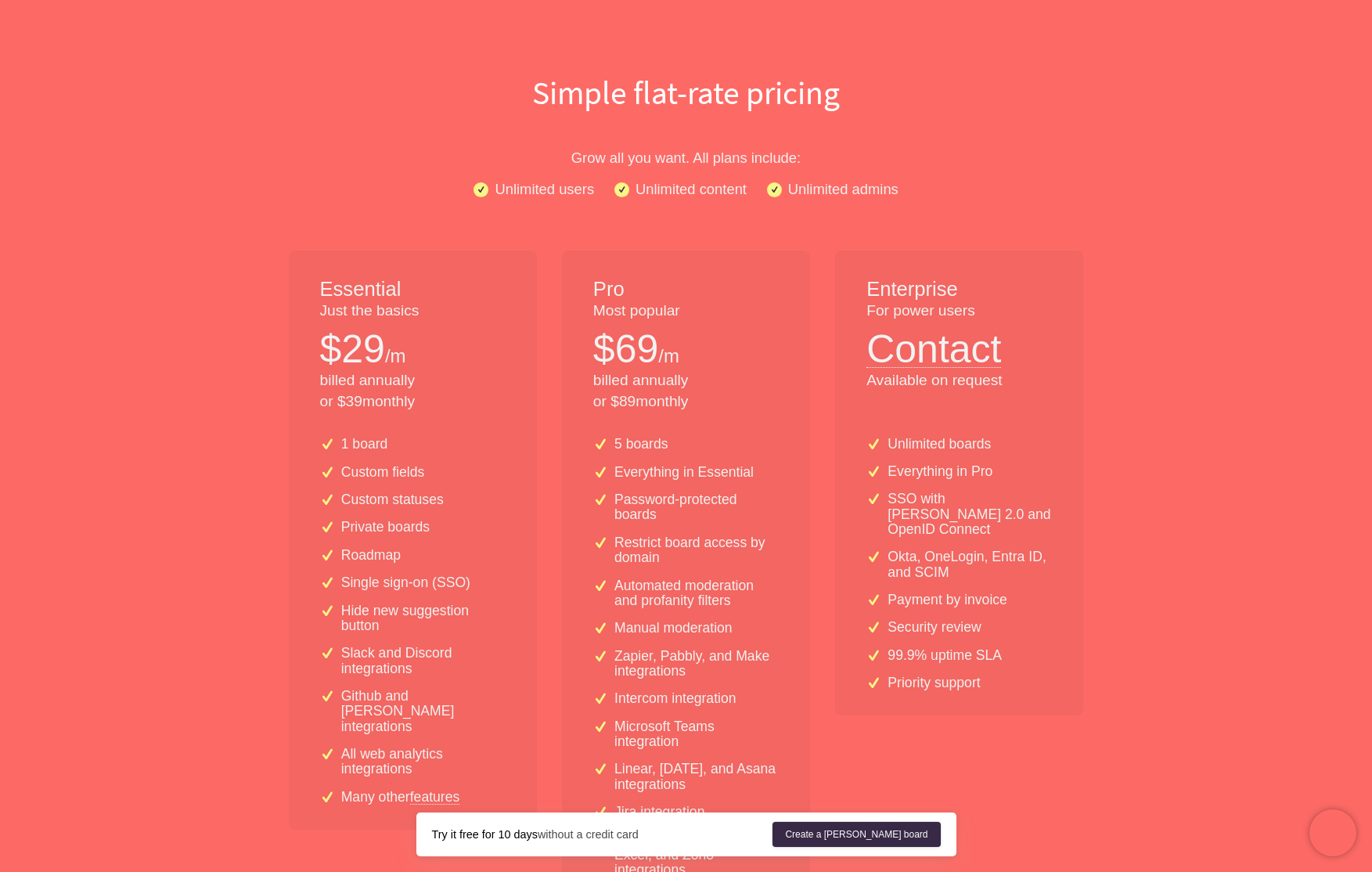
drag, startPoint x: 715, startPoint y: 406, endPoint x: 583, endPoint y: 381, distance: 134.3
click at [583, 381] on div "Pro Most popular $ 69 /m billed annually or $ 89 monthly" at bounding box center [686, 337] width 248 height 174
click at [722, 361] on div "$ 69 /m" at bounding box center [686, 349] width 186 height 55
drag, startPoint x: 714, startPoint y: 352, endPoint x: 615, endPoint y: 351, distance: 99.0
click at [615, 351] on div "$ 69 /m" at bounding box center [686, 349] width 186 height 55
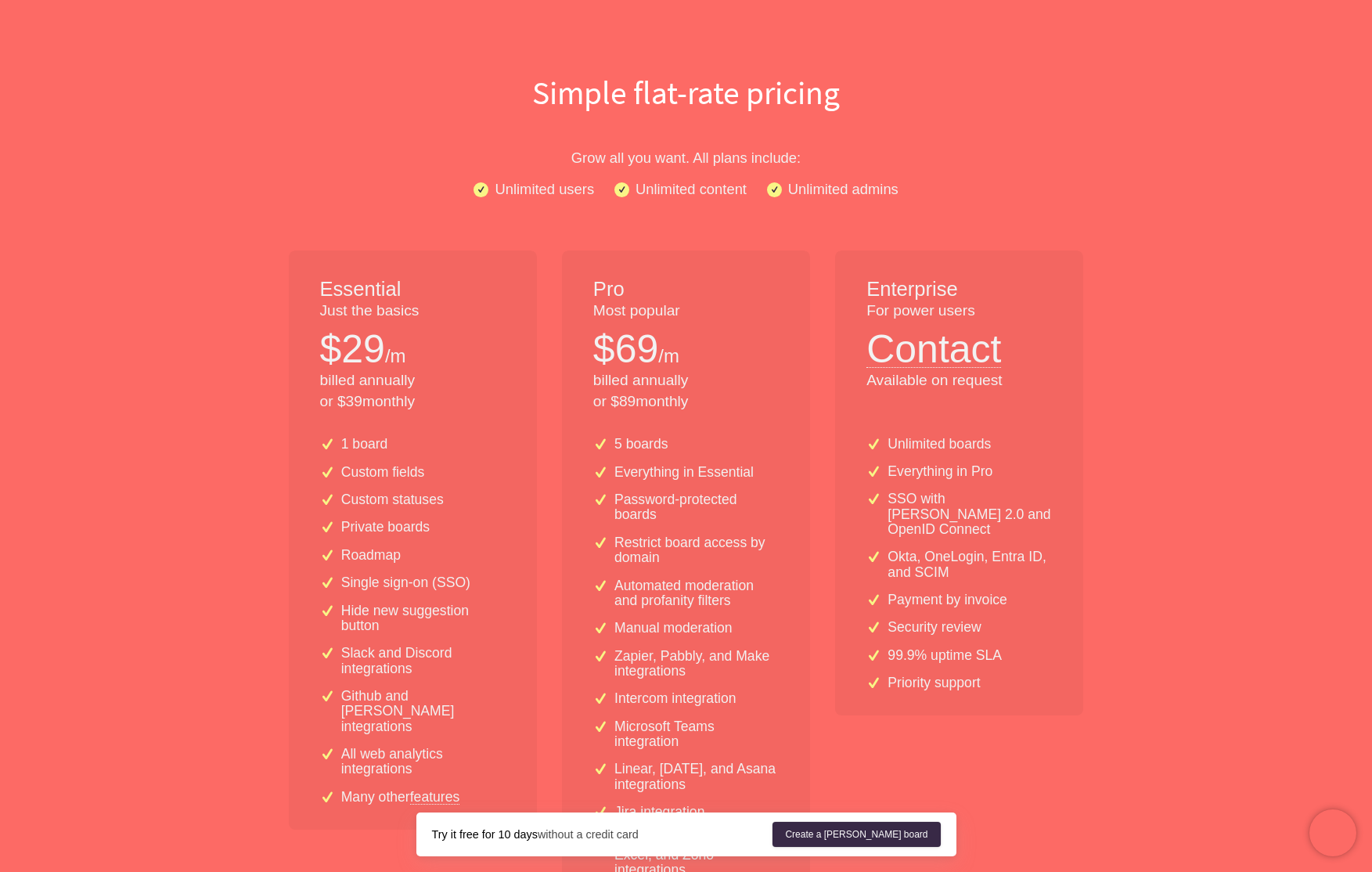
click at [807, 315] on div "Pro Most popular $ 69 /m billed annually or $ 89 monthly" at bounding box center [686, 337] width 248 height 174
